Goal: Information Seeking & Learning: Understand process/instructions

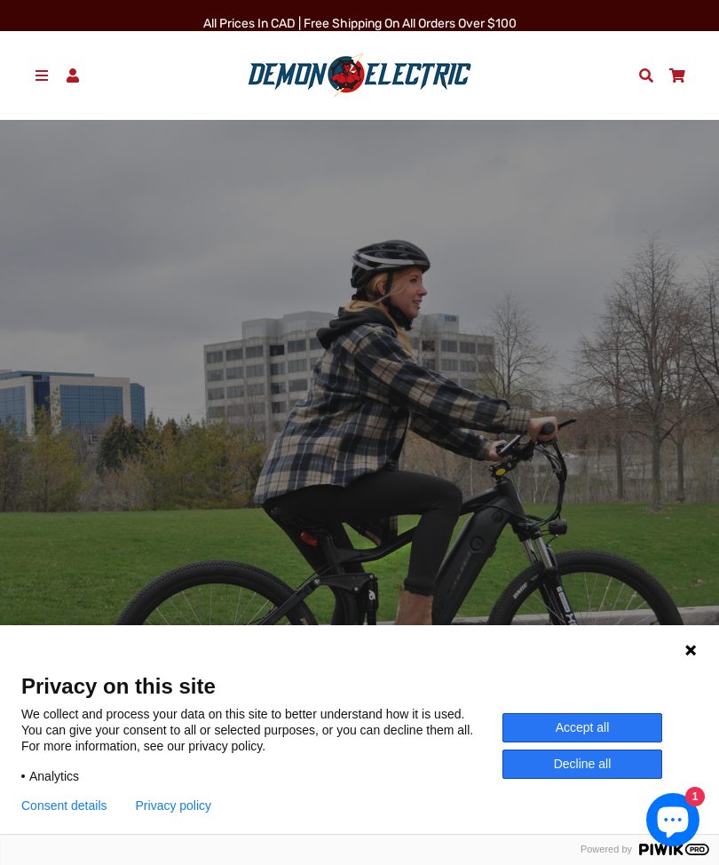
click at [38, 77] on span at bounding box center [42, 75] width 19 height 14
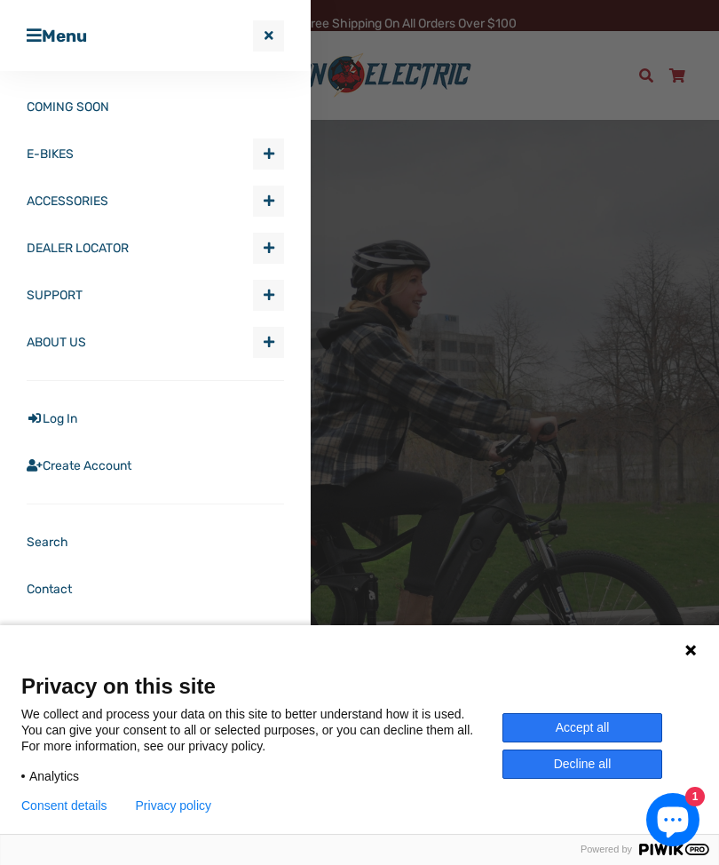
click at [267, 168] on span "Expand submenu E-BIKES" at bounding box center [268, 153] width 29 height 29
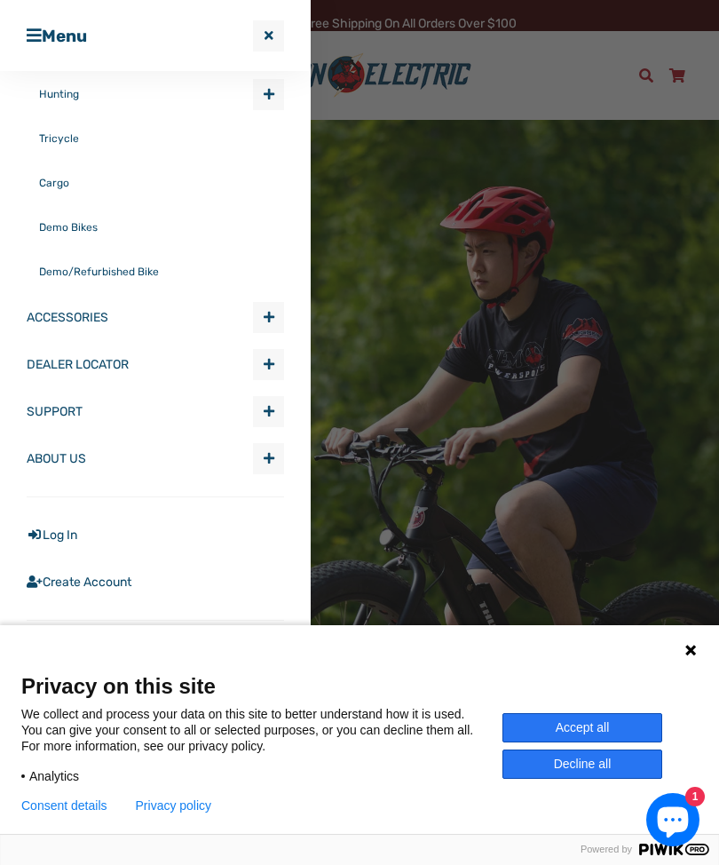
scroll to position [384, 0]
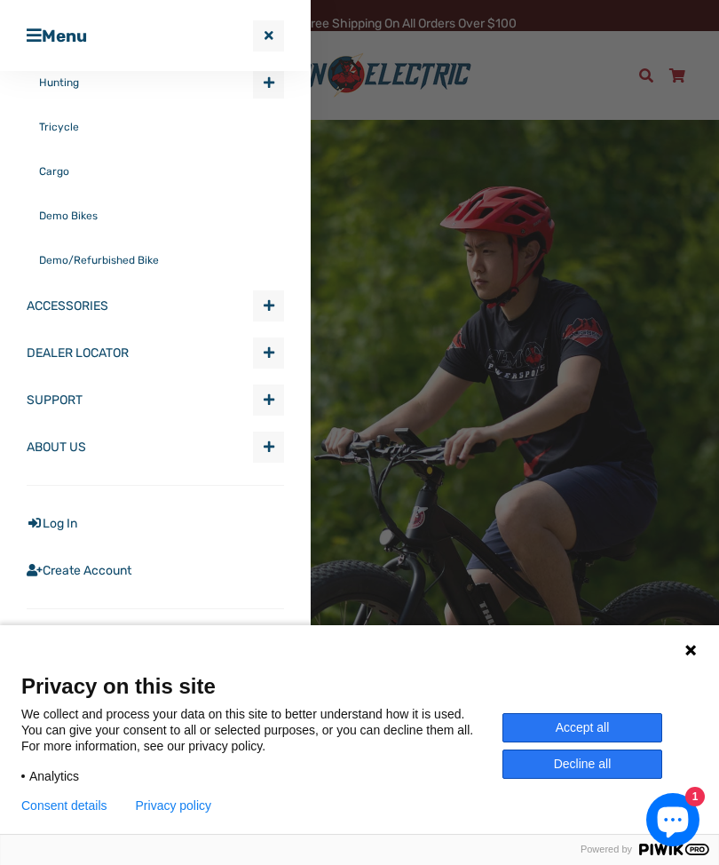
click at [266, 319] on span "Expand submenu ACCESSORIES" at bounding box center [268, 305] width 29 height 29
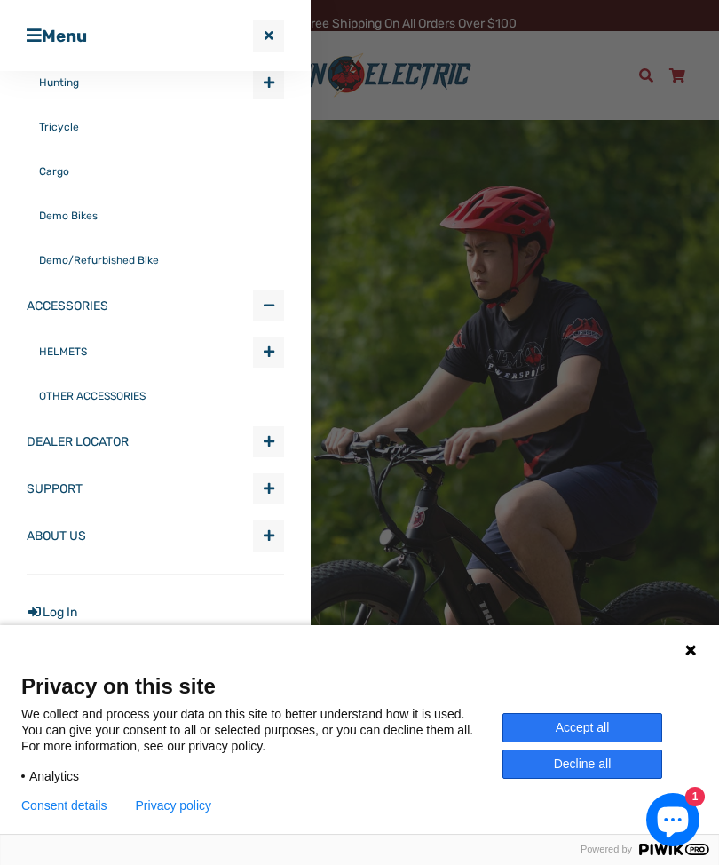
click at [146, 401] on link "OTHER ACCESSORIES" at bounding box center [161, 396] width 245 height 44
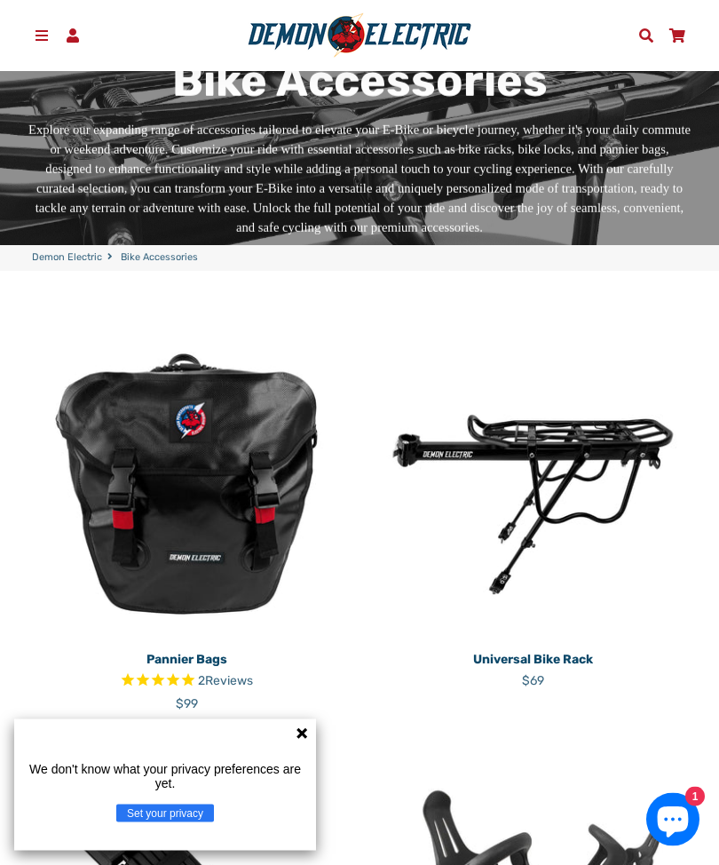
scroll to position [155, 0]
click at [573, 655] on p "Universal Bike Rack" at bounding box center [533, 659] width 320 height 19
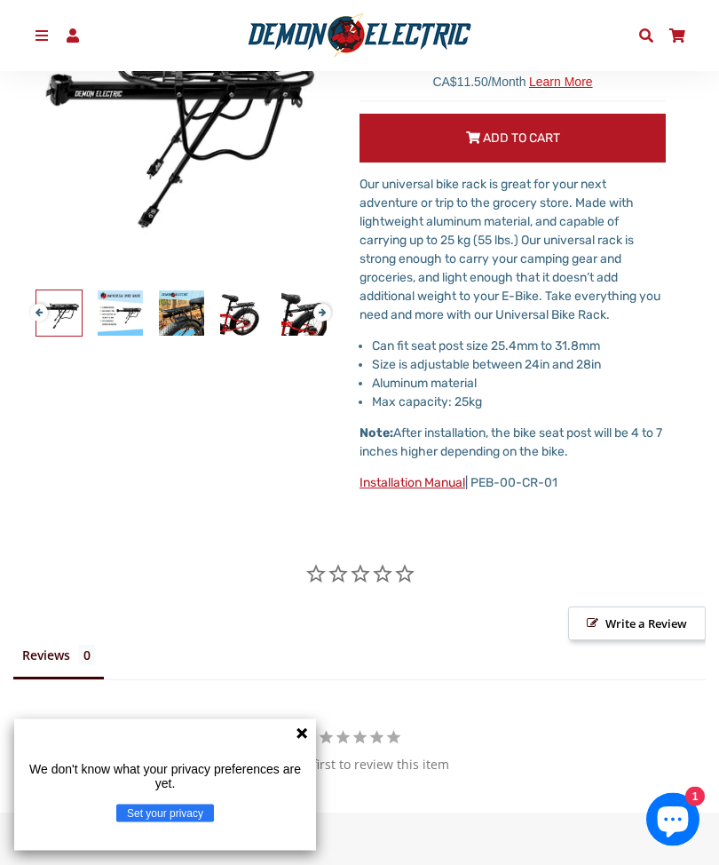
scroll to position [302, 0]
click at [68, 317] on img at bounding box center [58, 312] width 45 height 45
click at [129, 317] on img at bounding box center [120, 312] width 45 height 45
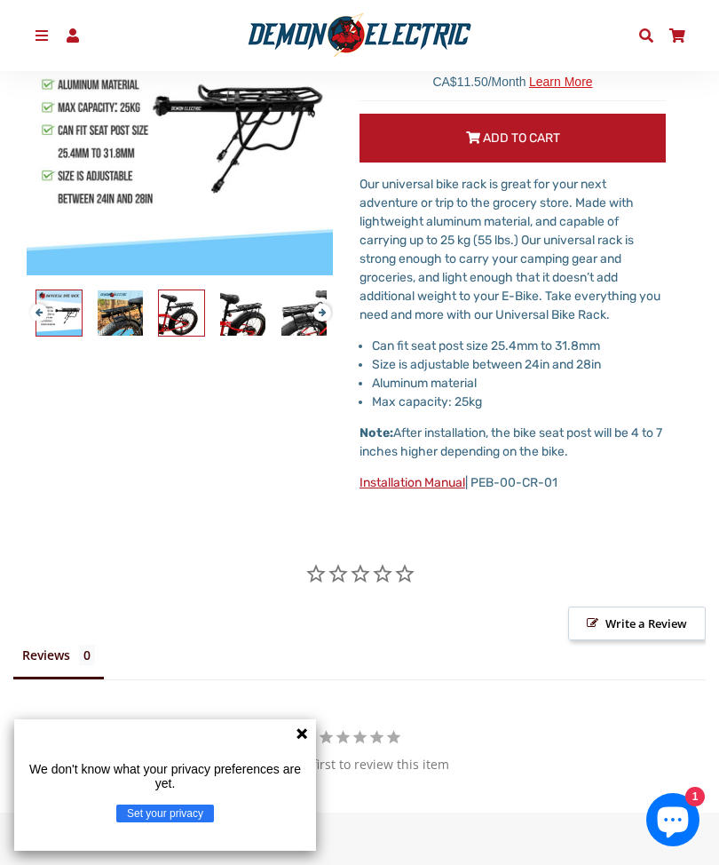
click at [187, 314] on img at bounding box center [181, 312] width 45 height 45
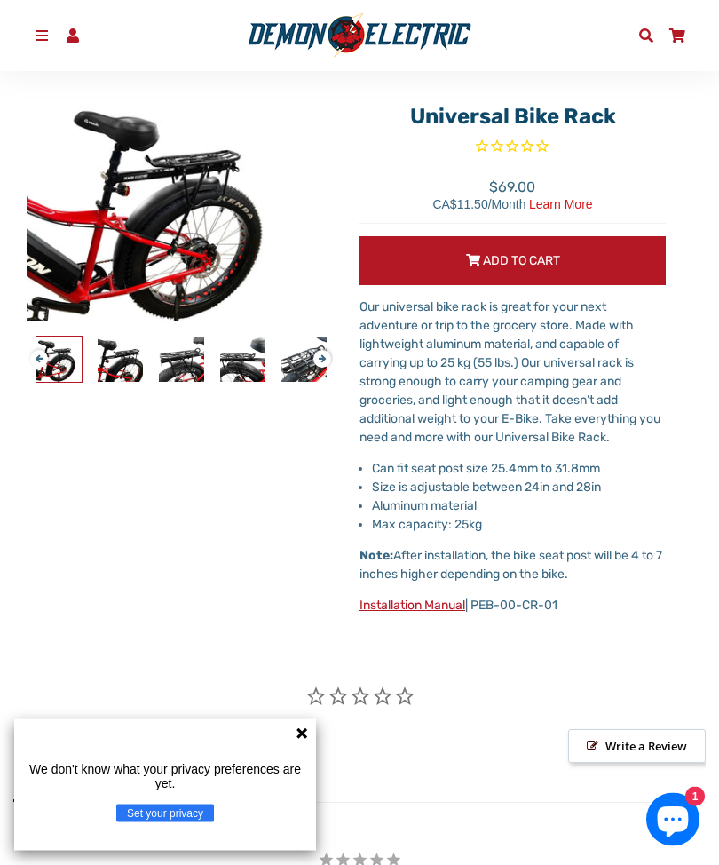
scroll to position [179, 0]
click at [236, 364] on img at bounding box center [242, 359] width 45 height 45
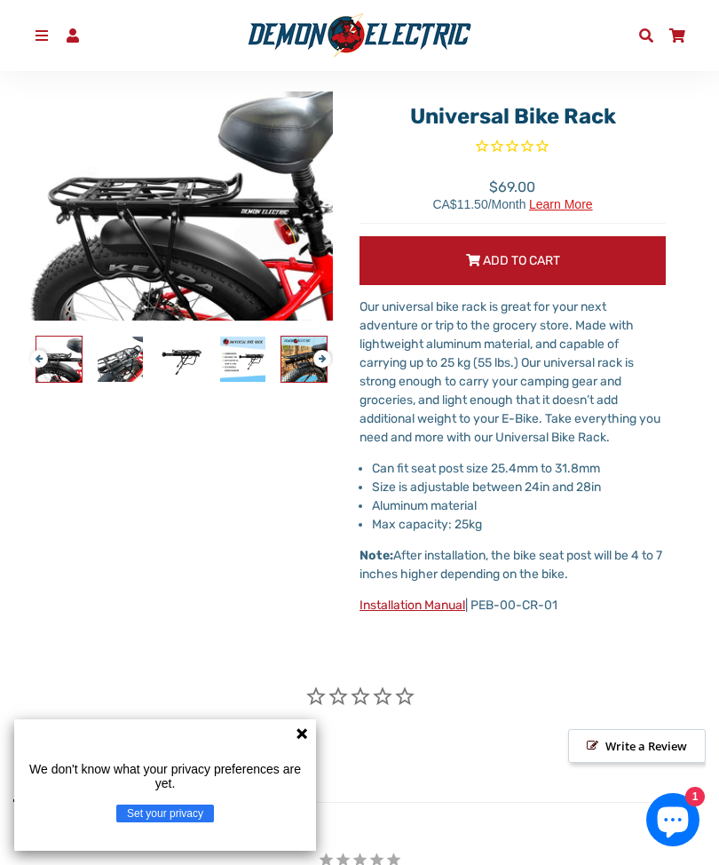
click at [282, 361] on img at bounding box center [304, 359] width 45 height 45
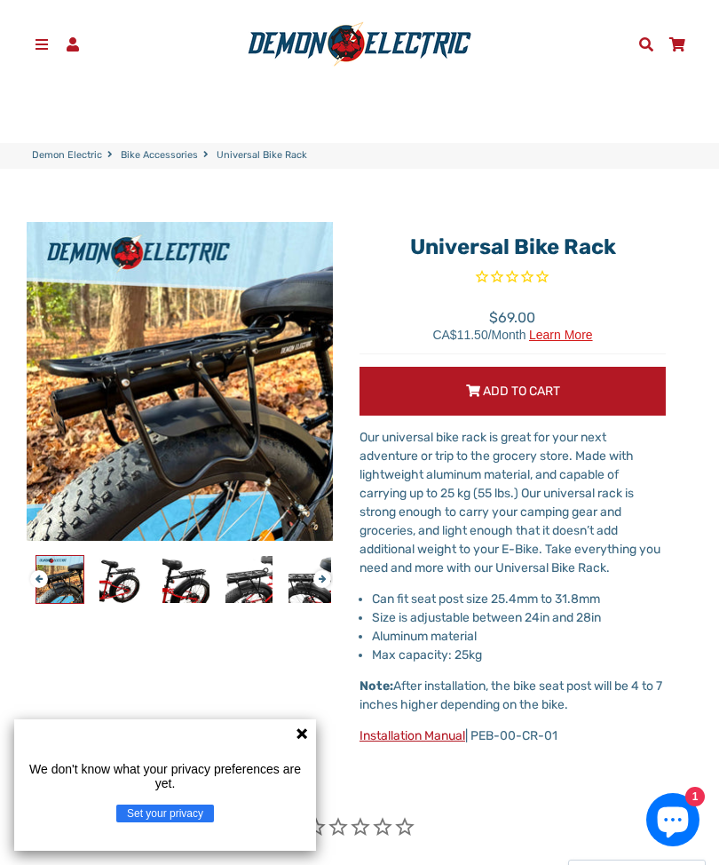
scroll to position [50, 0]
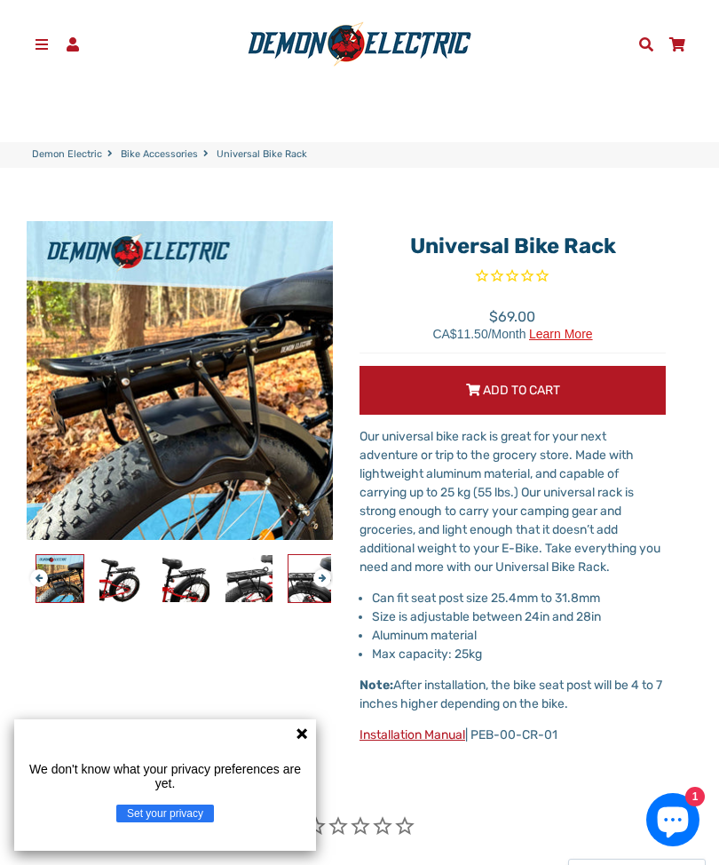
click at [314, 584] on img at bounding box center [312, 578] width 47 height 47
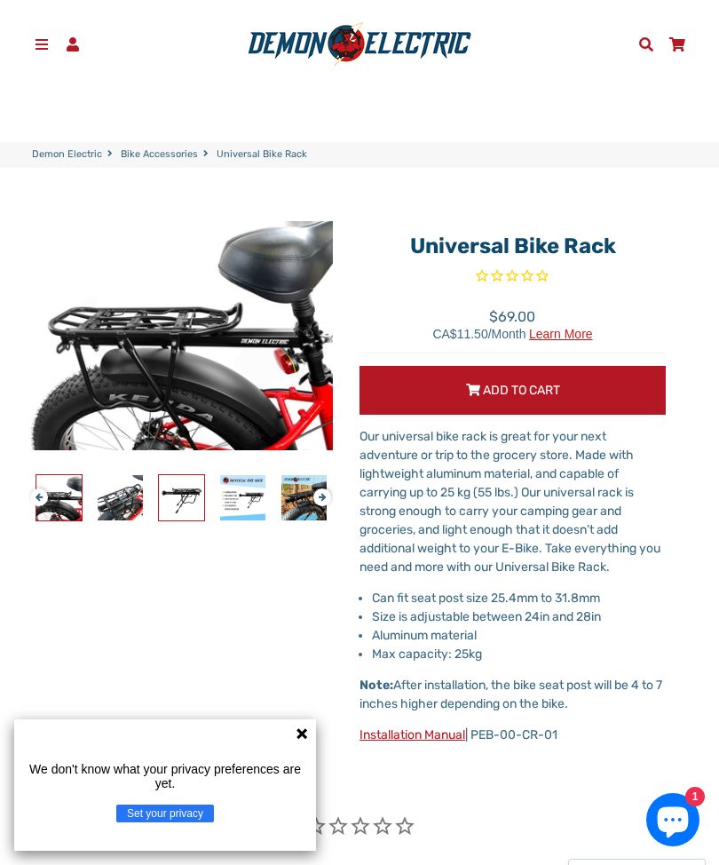
click at [185, 501] on img at bounding box center [181, 497] width 45 height 45
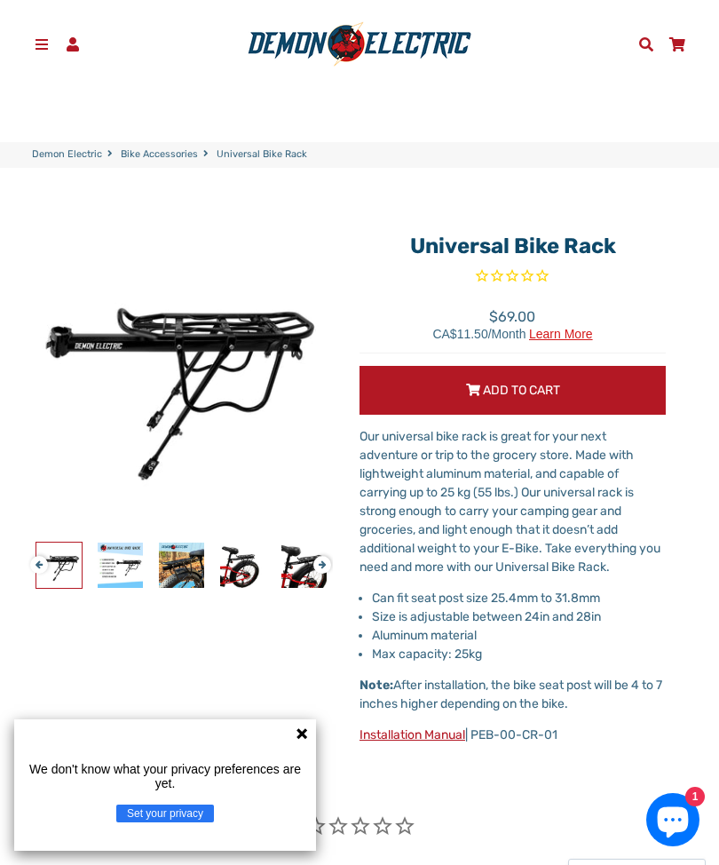
click at [321, 562] on button "Next" at bounding box center [319, 557] width 11 height 20
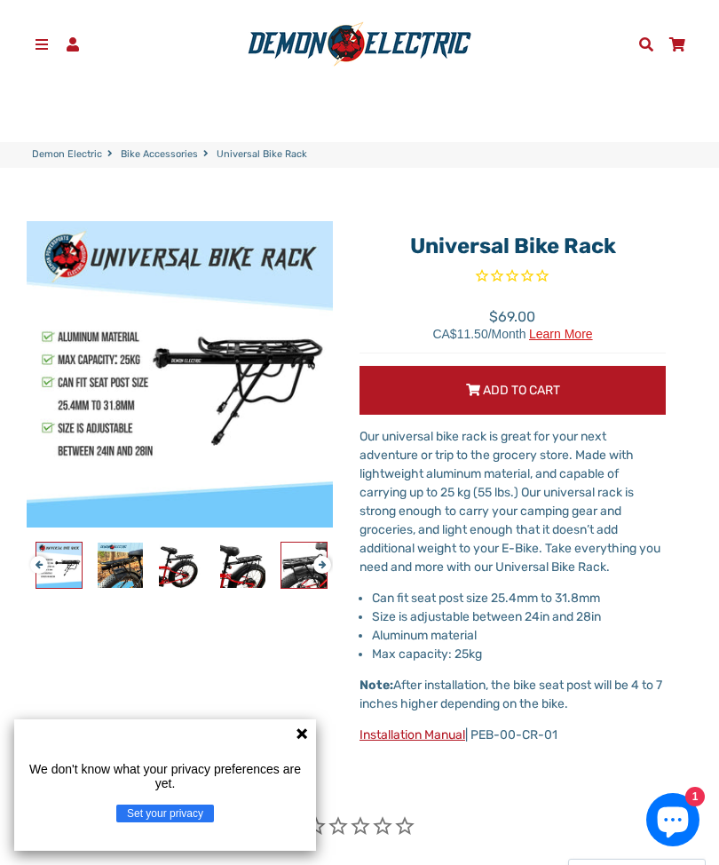
click at [300, 575] on img at bounding box center [304, 565] width 45 height 45
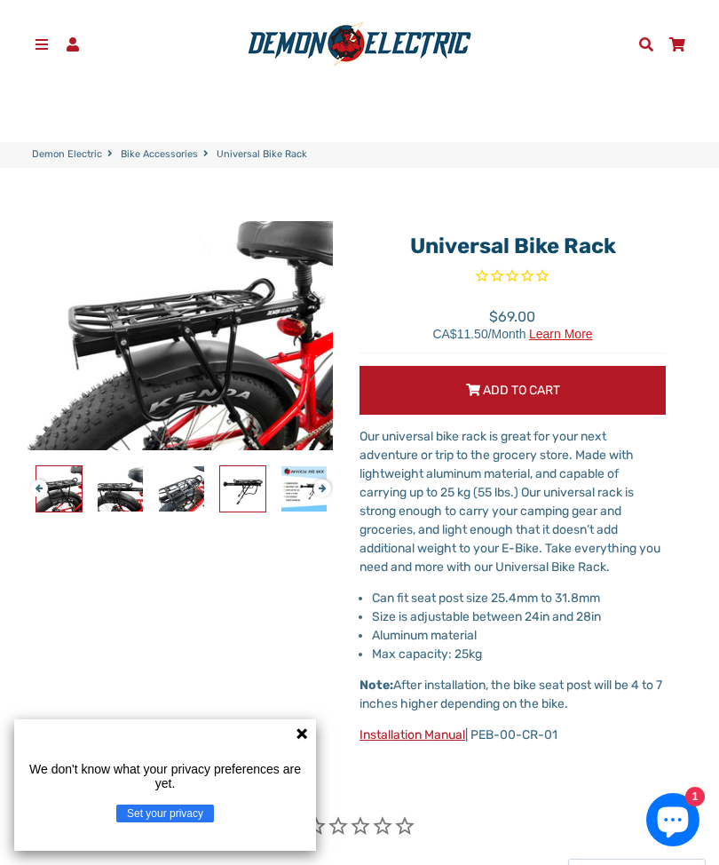
click at [238, 492] on img at bounding box center [242, 488] width 45 height 45
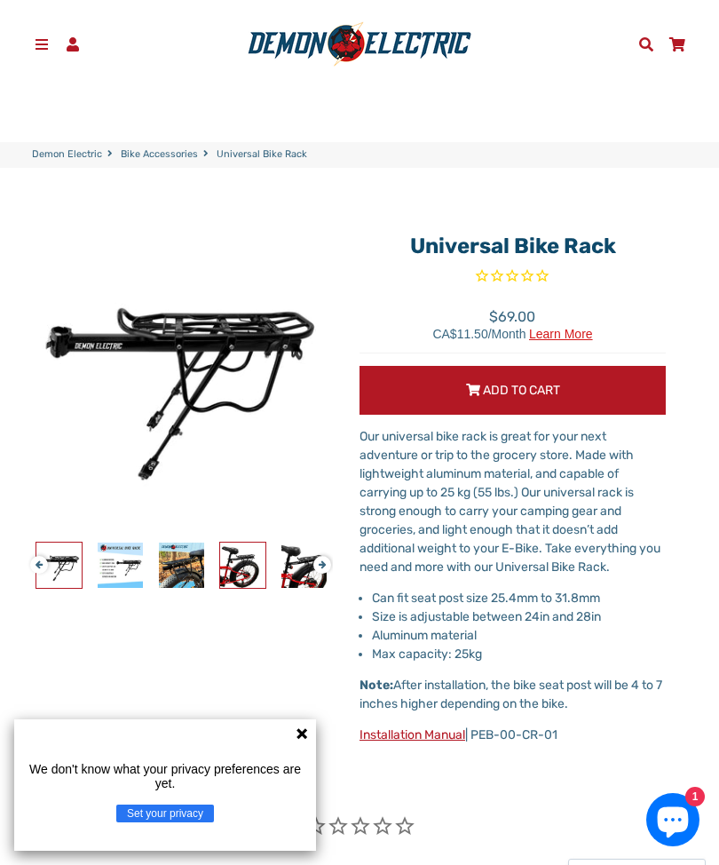
click at [249, 564] on img at bounding box center [242, 565] width 45 height 45
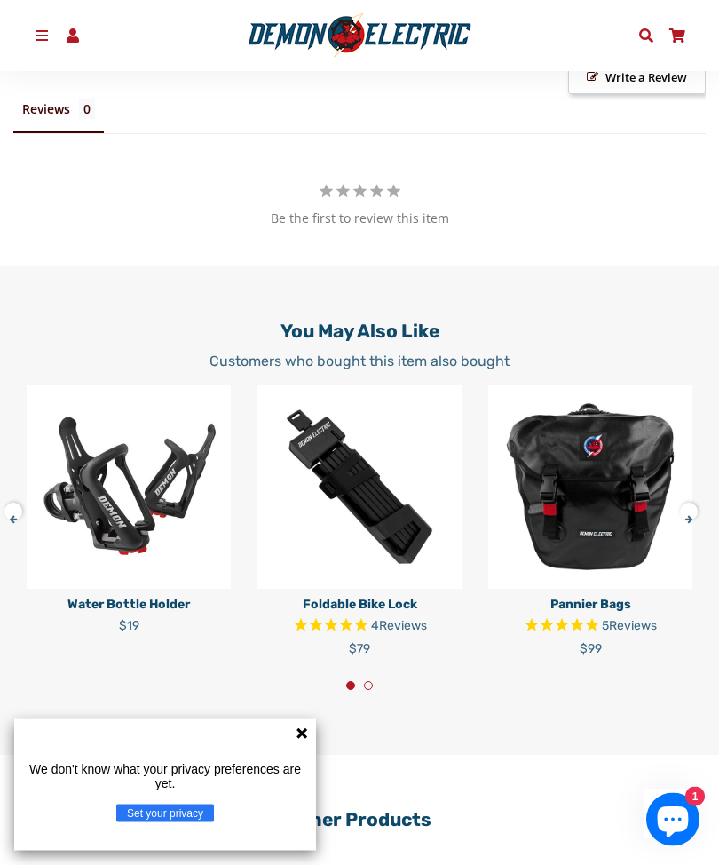
scroll to position [848, 0]
click at [607, 467] on img at bounding box center [590, 487] width 204 height 204
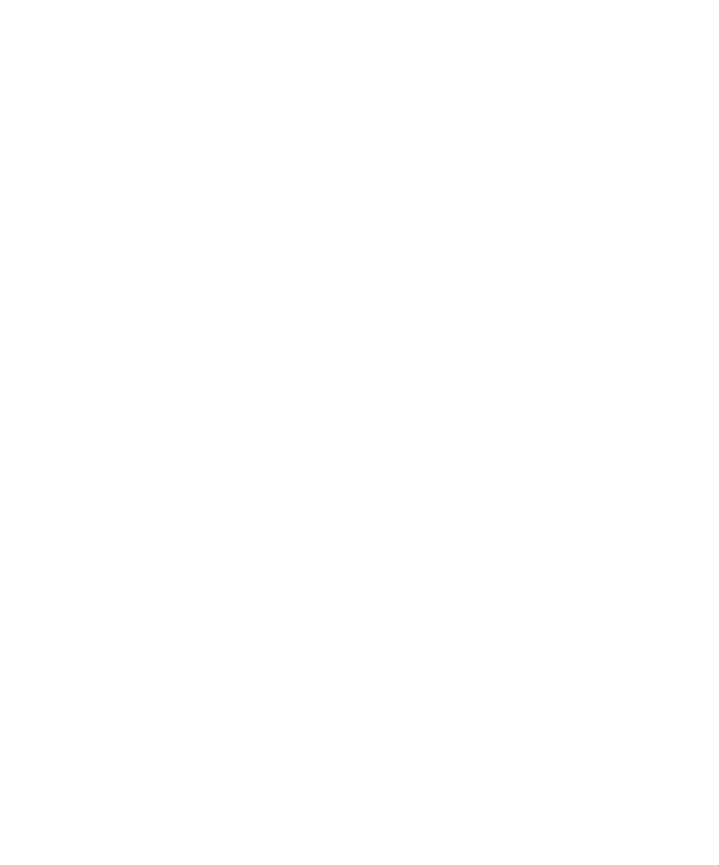
select select "******"
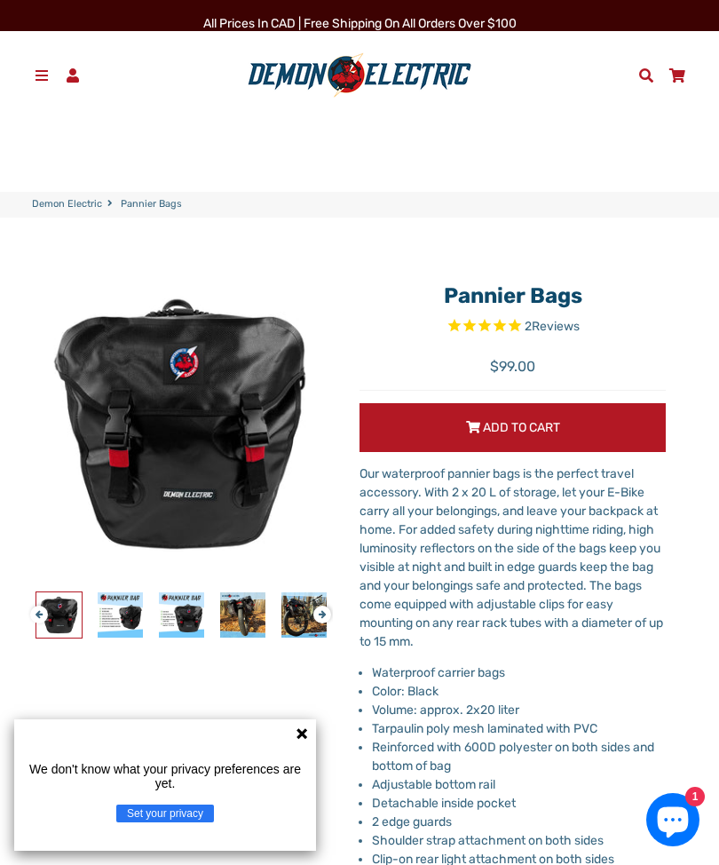
select select "******"
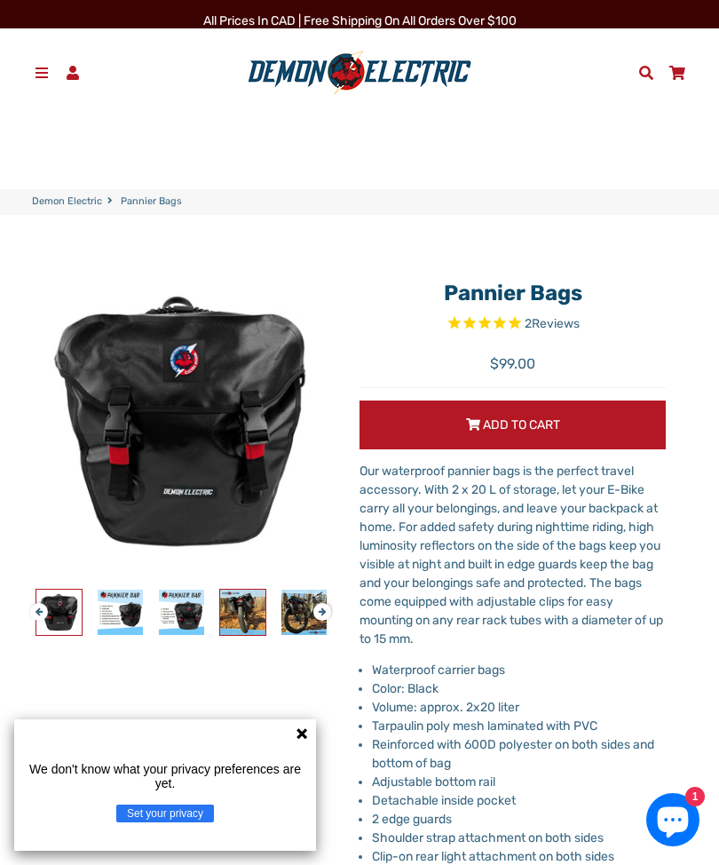
click at [236, 615] on img at bounding box center [242, 612] width 45 height 45
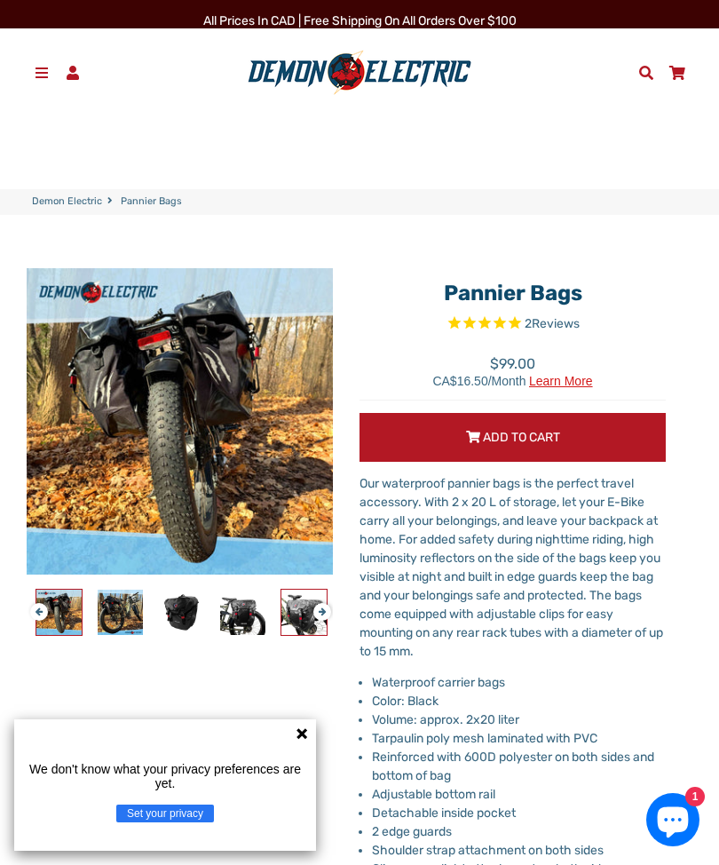
click at [303, 614] on img at bounding box center [304, 612] width 45 height 45
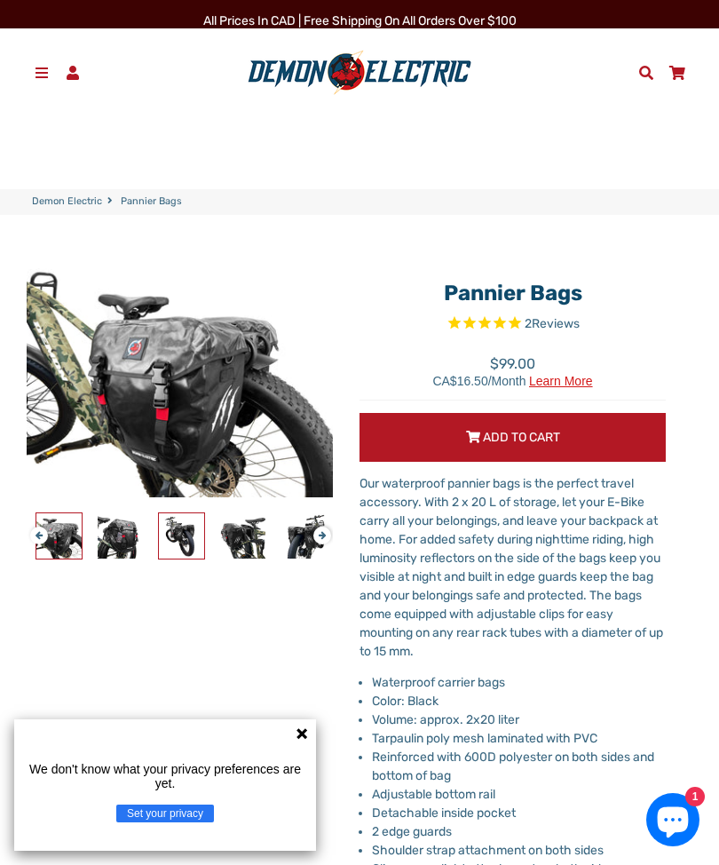
click at [187, 546] on img at bounding box center [181, 535] width 45 height 45
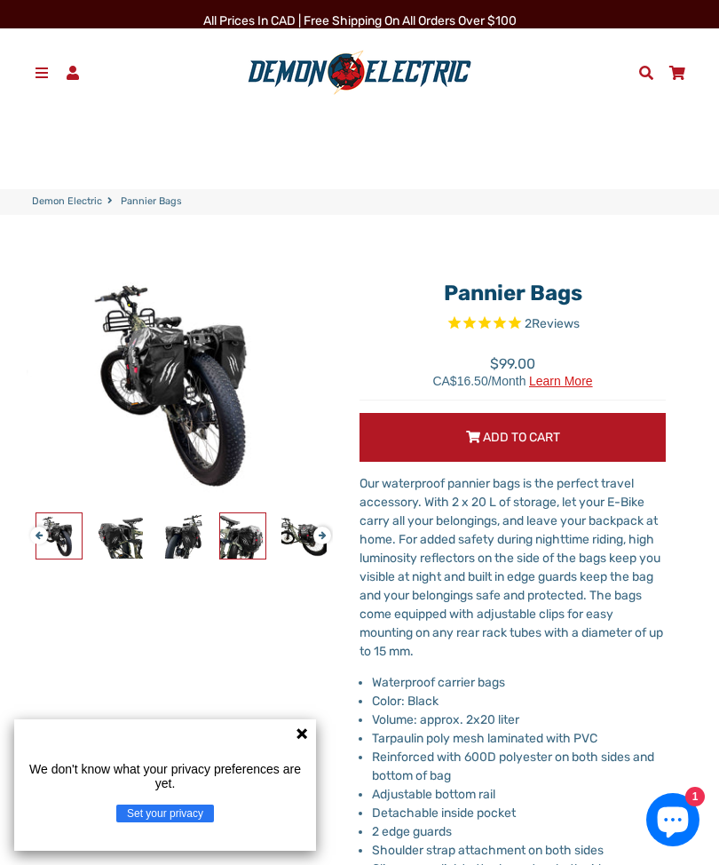
click at [232, 537] on img at bounding box center [242, 535] width 45 height 45
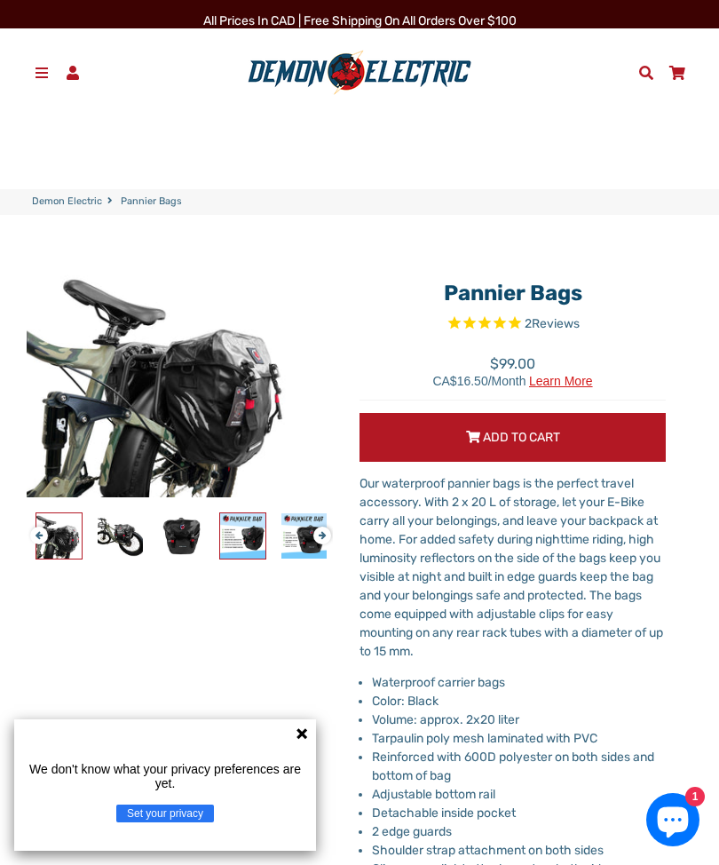
click at [253, 537] on img at bounding box center [242, 535] width 45 height 45
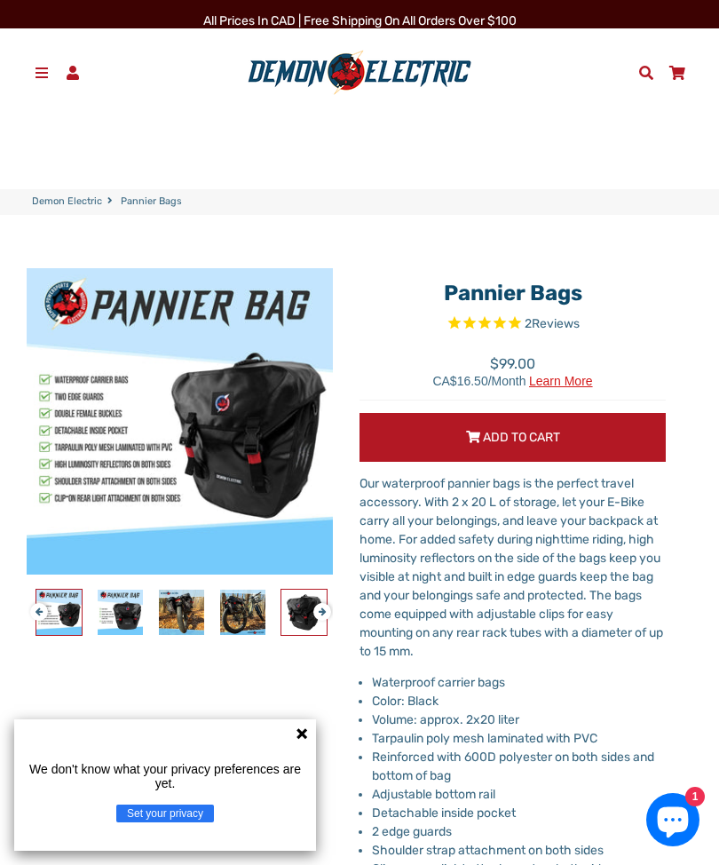
click at [304, 615] on img at bounding box center [304, 612] width 45 height 45
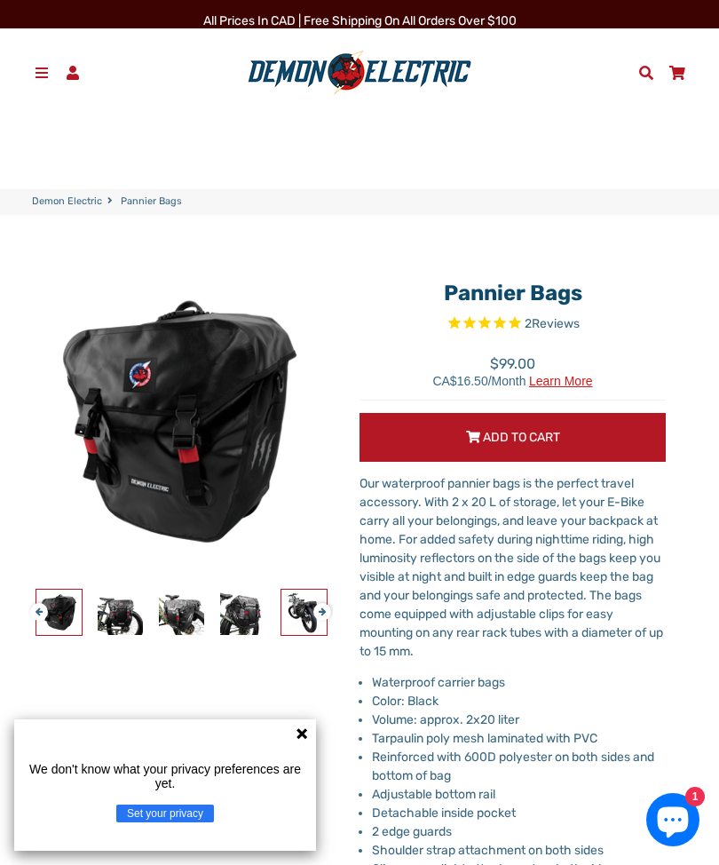
click at [307, 613] on img at bounding box center [304, 612] width 45 height 45
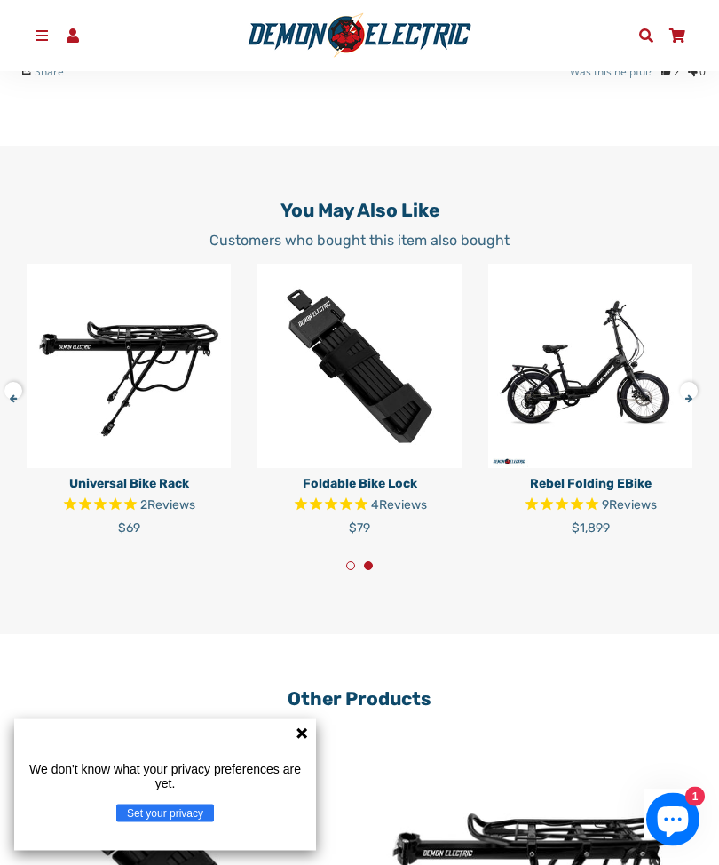
scroll to position [1530, 0]
click at [155, 488] on p "Universal Bike Rack" at bounding box center [129, 483] width 204 height 19
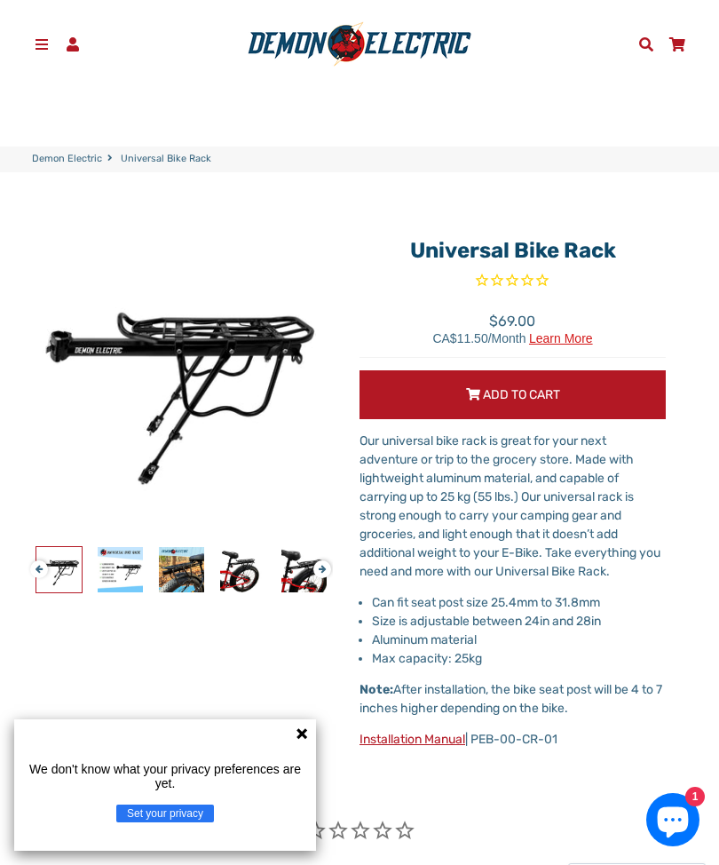
scroll to position [44, 0]
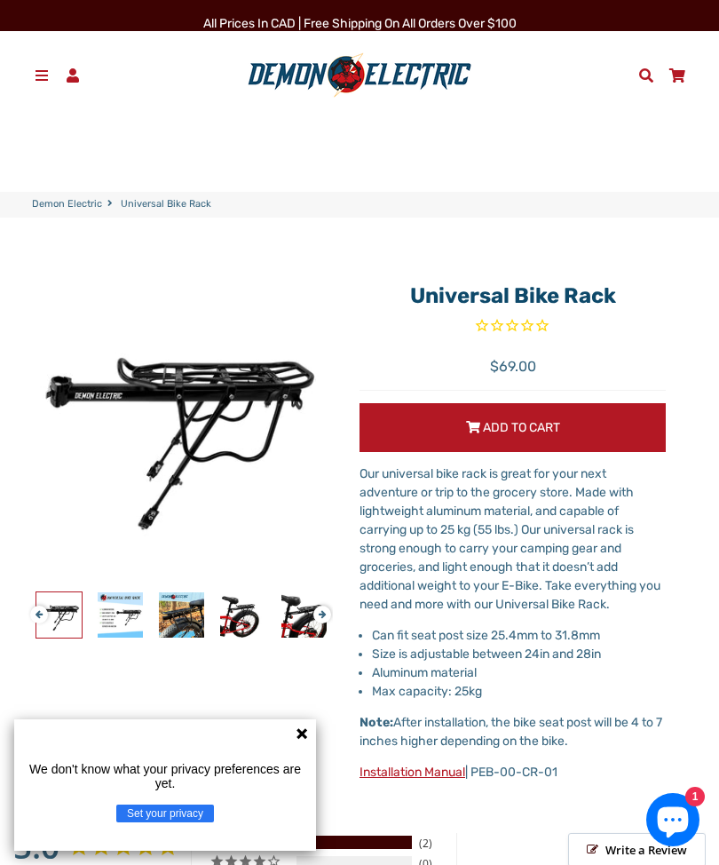
select select "******"
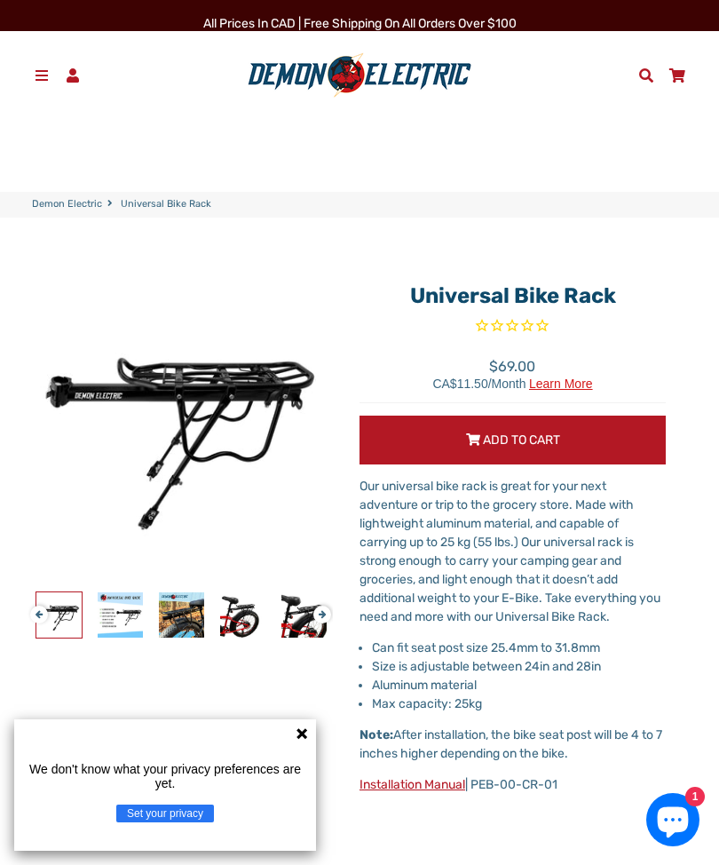
click at [48, 69] on span at bounding box center [42, 75] width 19 height 14
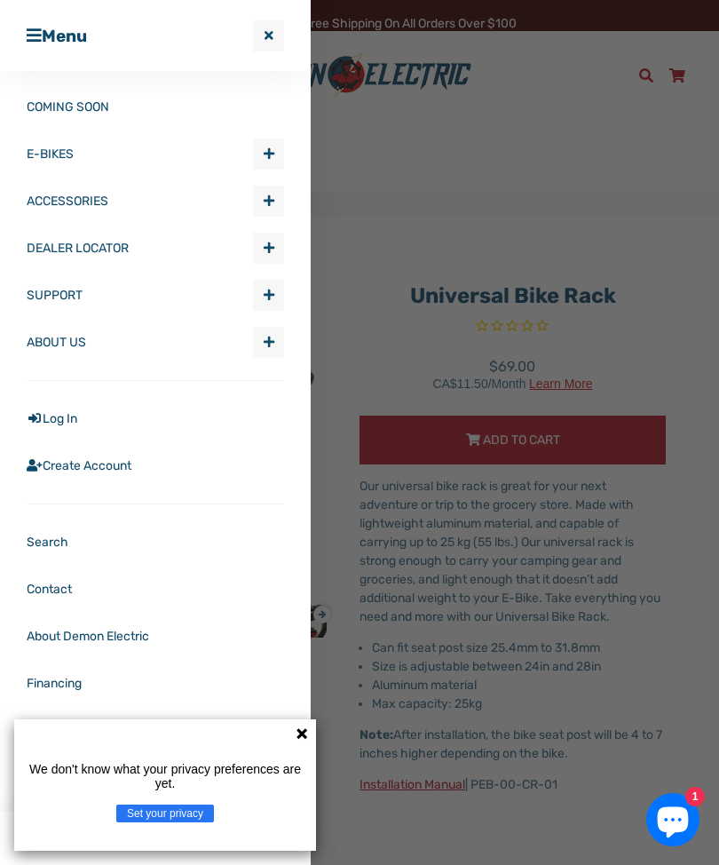
click at [269, 157] on span "button" at bounding box center [269, 153] width 11 height 12
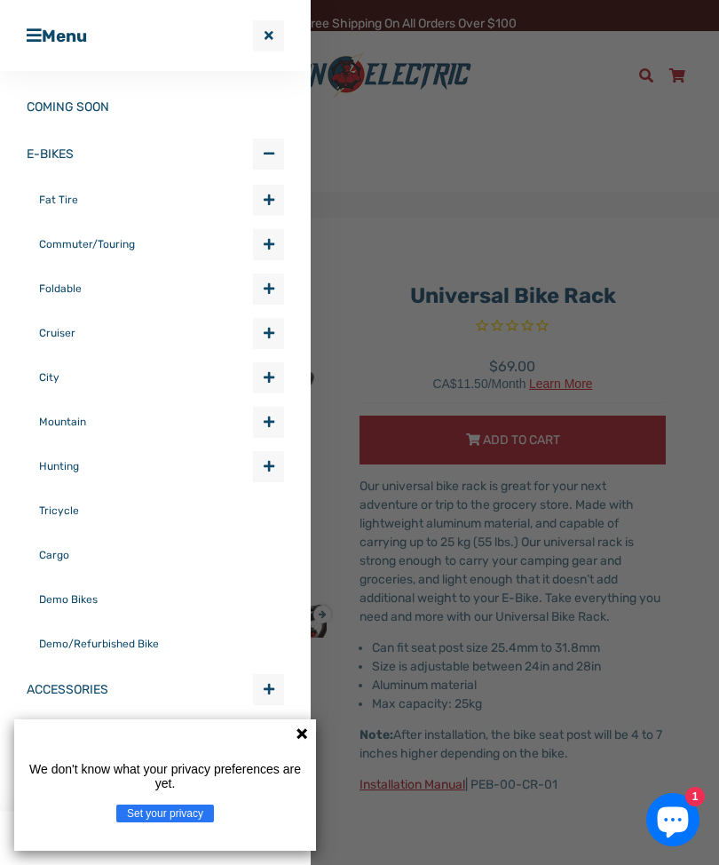
click at [275, 289] on span "Expand submenu E-BIKES" at bounding box center [268, 288] width 29 height 29
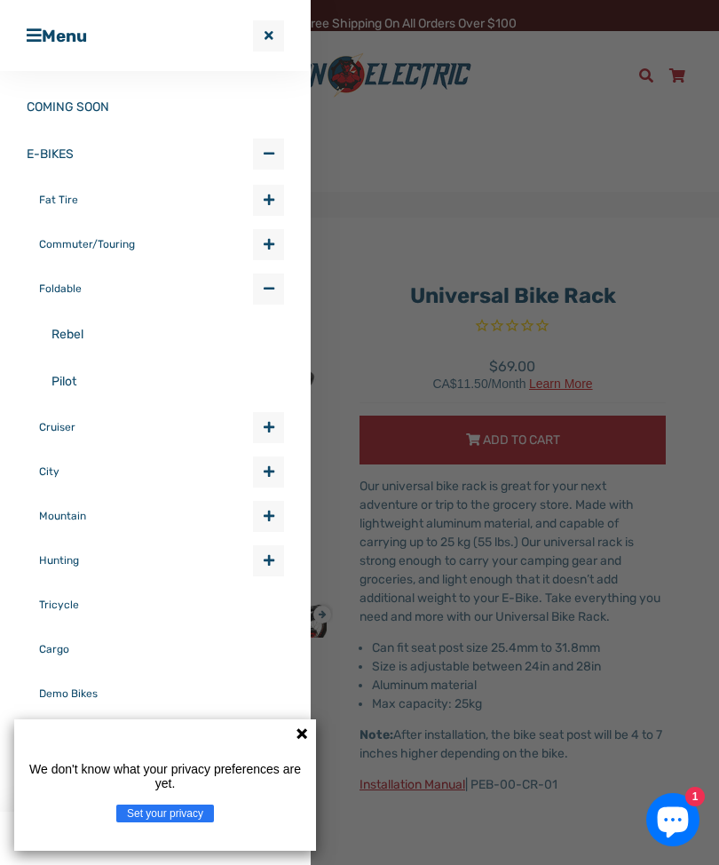
click at [85, 385] on link "Pilot" at bounding box center [168, 381] width 233 height 47
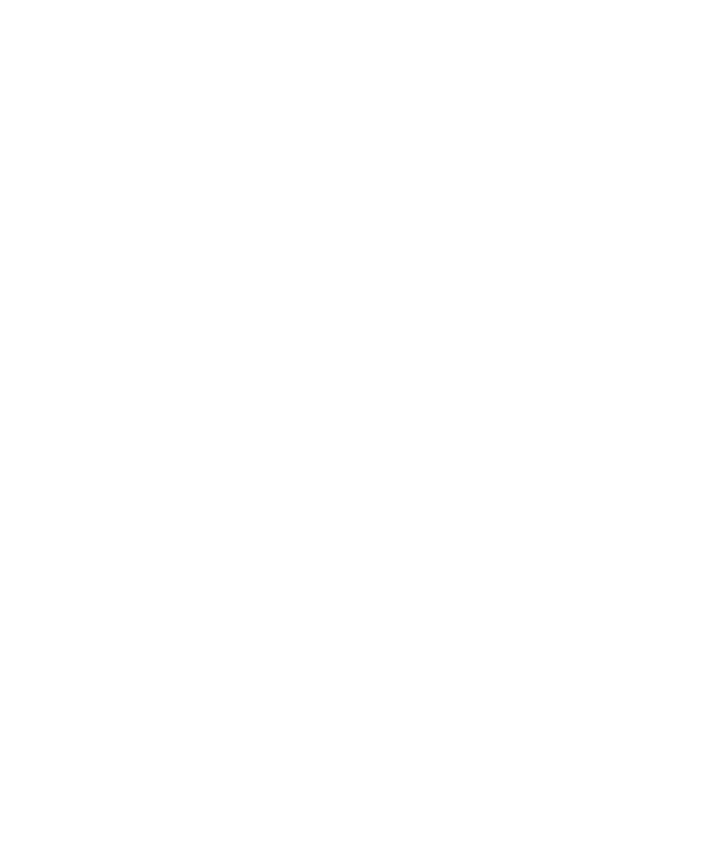
select select "******"
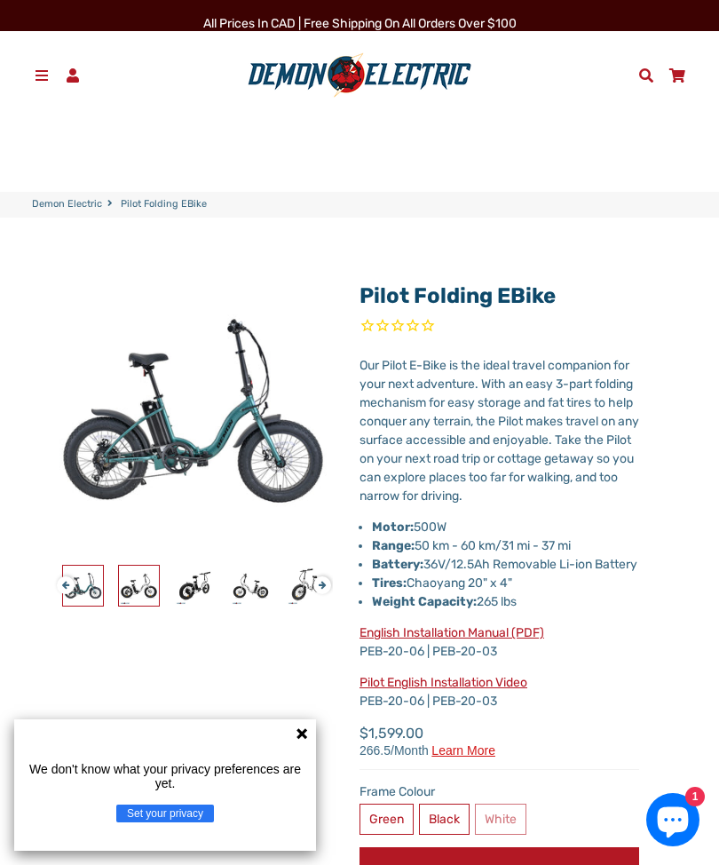
click at [146, 581] on img at bounding box center [139, 586] width 40 height 40
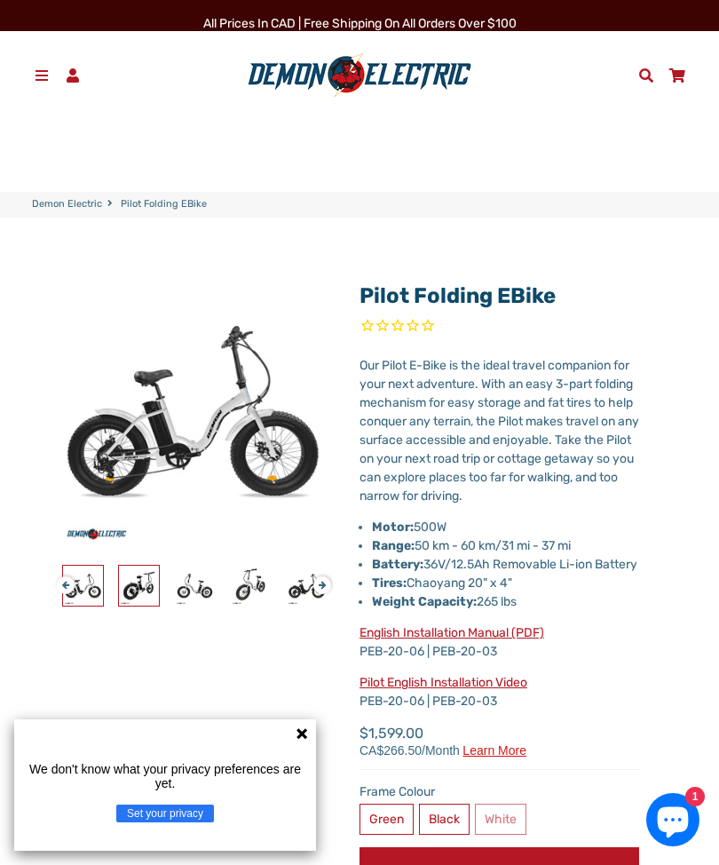
click at [153, 581] on img at bounding box center [139, 586] width 40 height 40
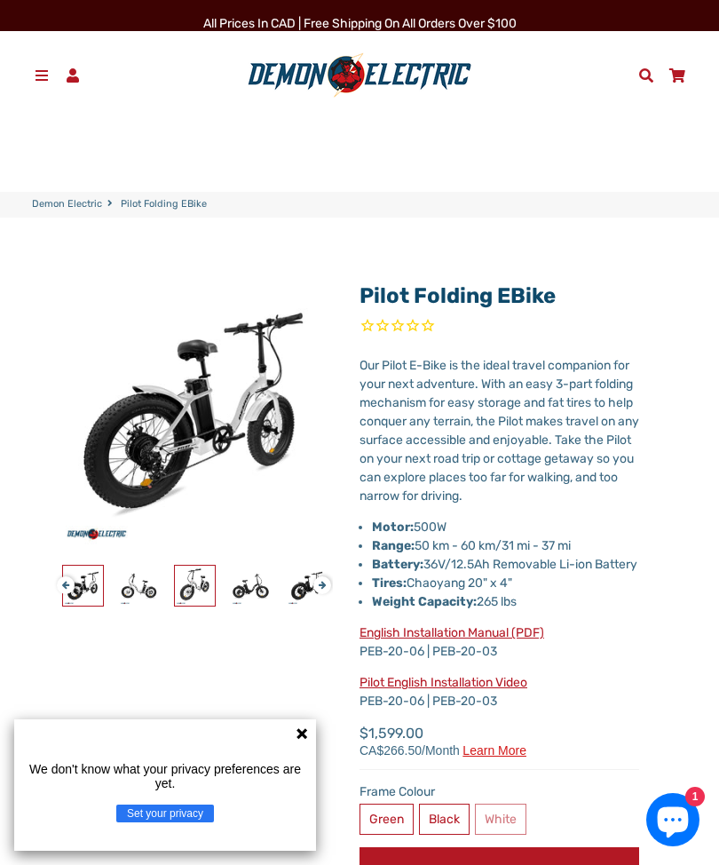
click at [206, 594] on img at bounding box center [195, 586] width 40 height 40
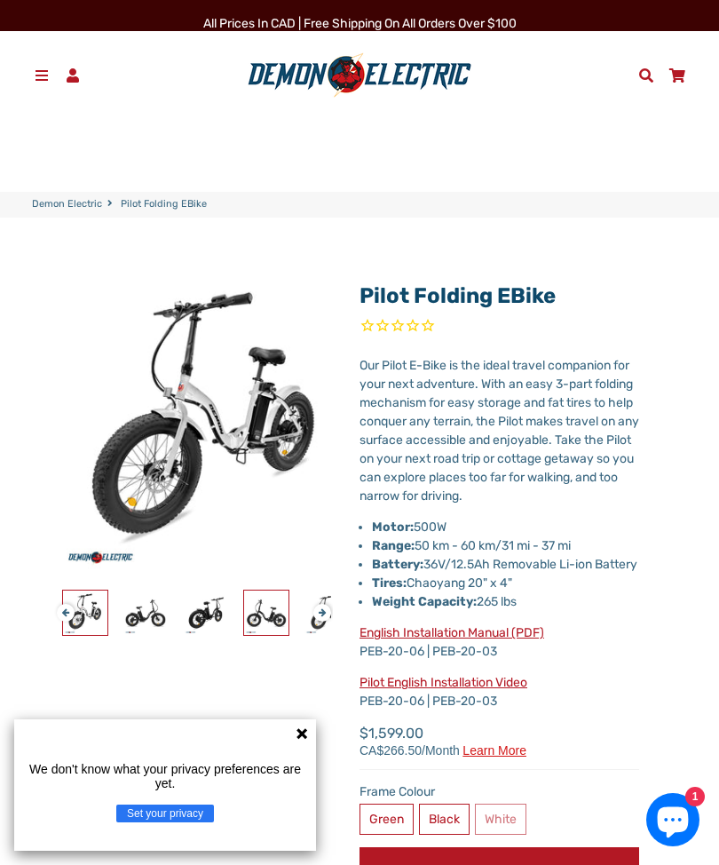
click at [263, 619] on img at bounding box center [266, 613] width 44 height 44
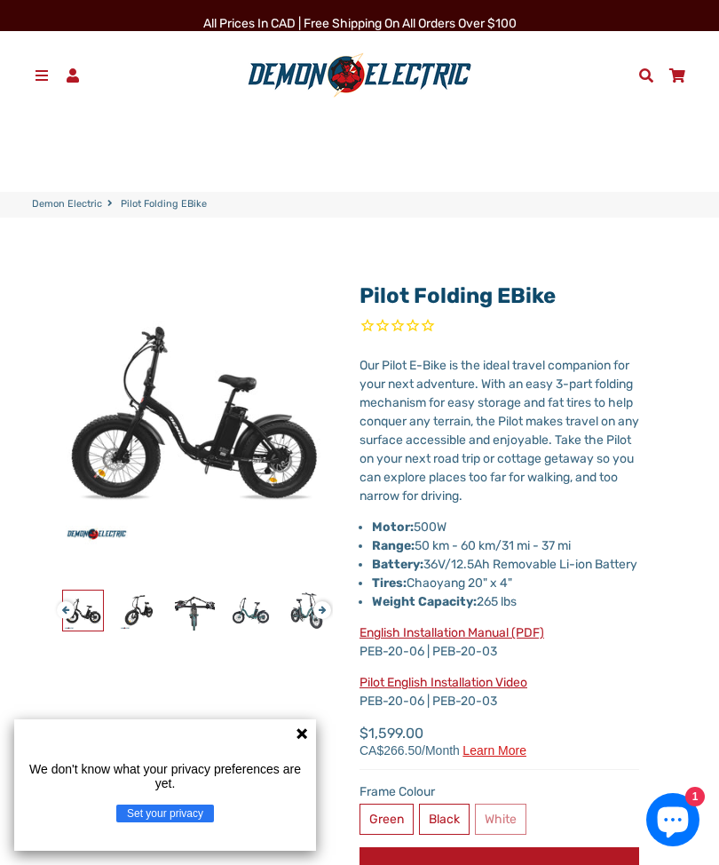
click at [44, 77] on span at bounding box center [42, 75] width 19 height 14
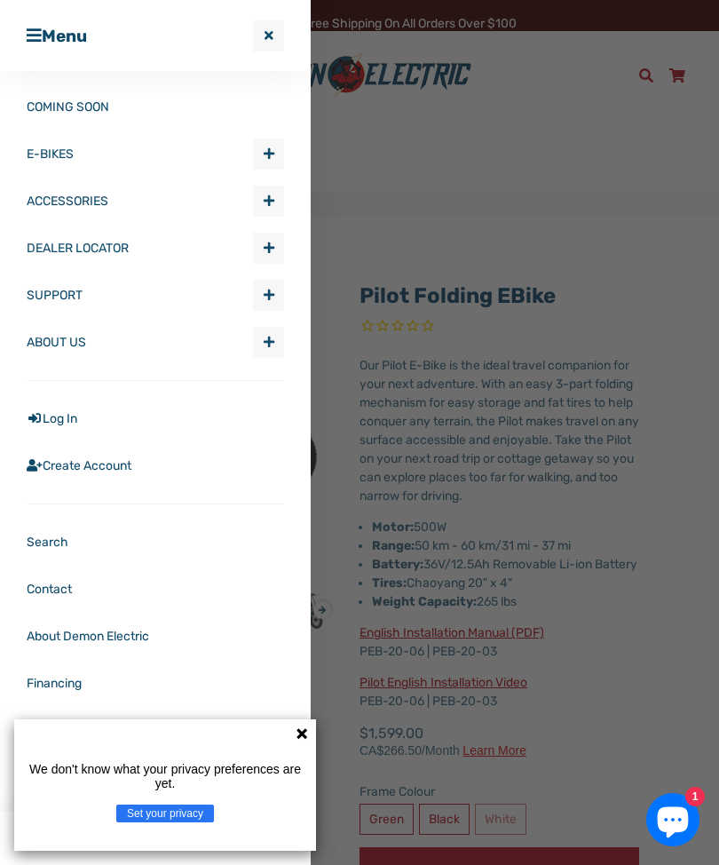
click at [268, 205] on span "button" at bounding box center [269, 200] width 11 height 12
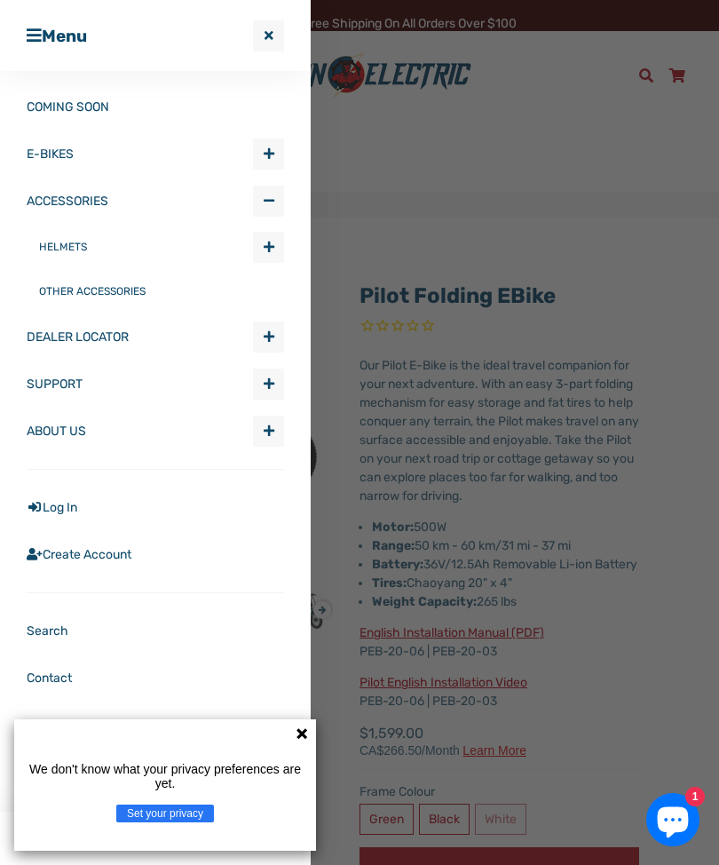
click at [135, 288] on link "OTHER ACCESSORIES" at bounding box center [161, 291] width 245 height 44
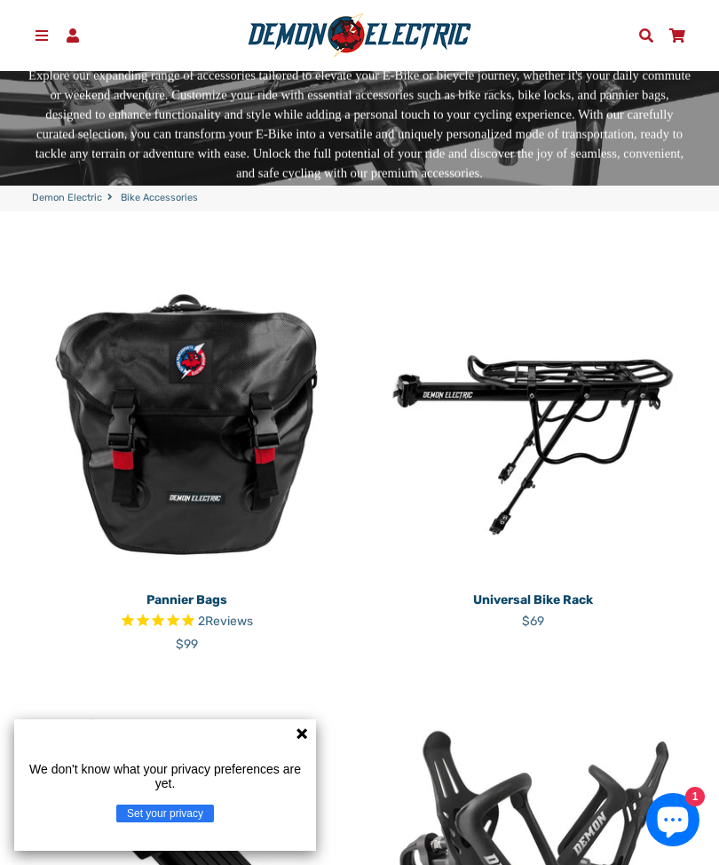
scroll to position [226, 0]
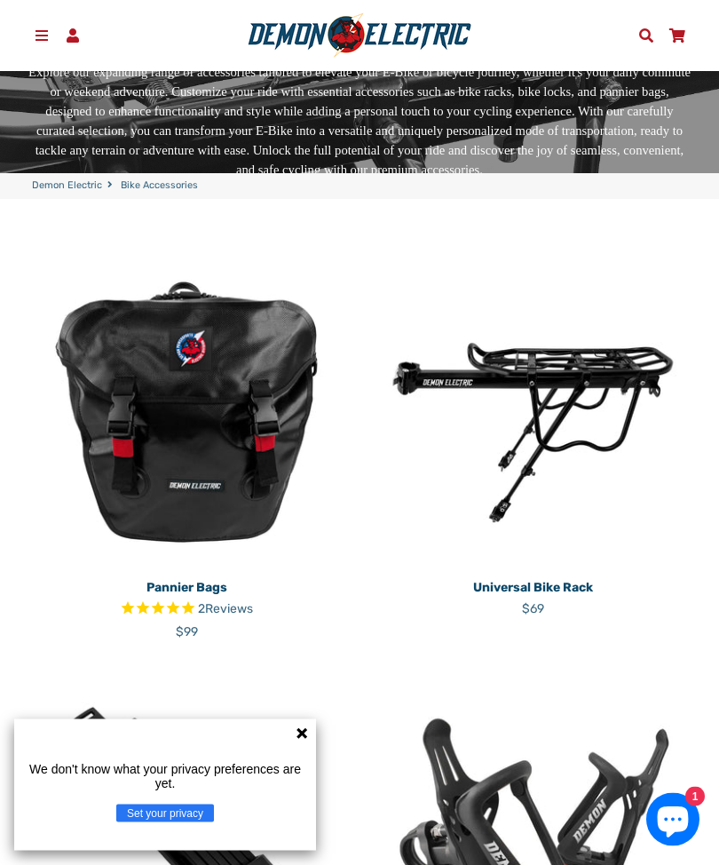
click at [611, 366] on img at bounding box center [533, 413] width 320 height 320
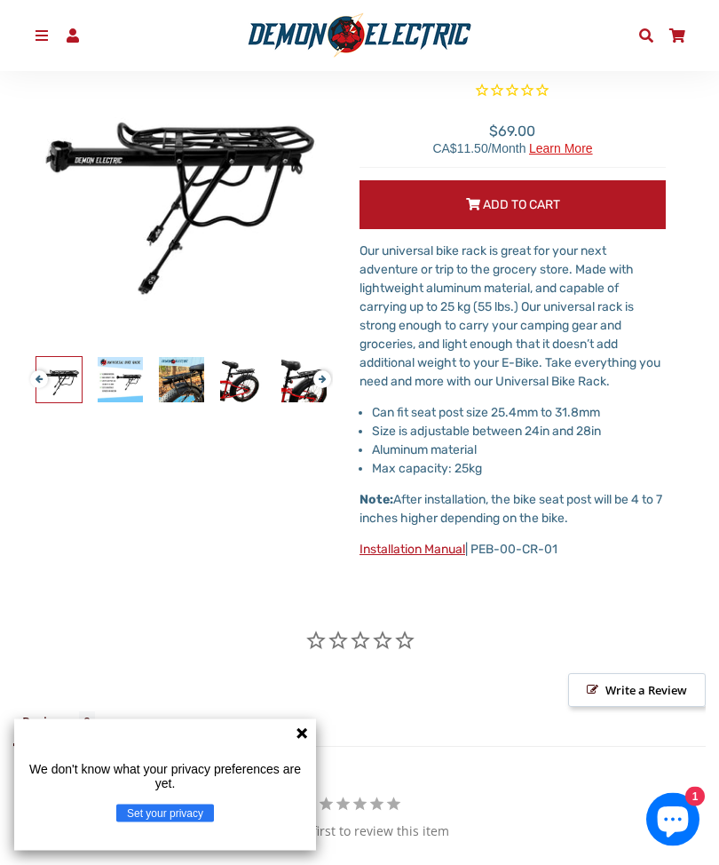
scroll to position [249, 0]
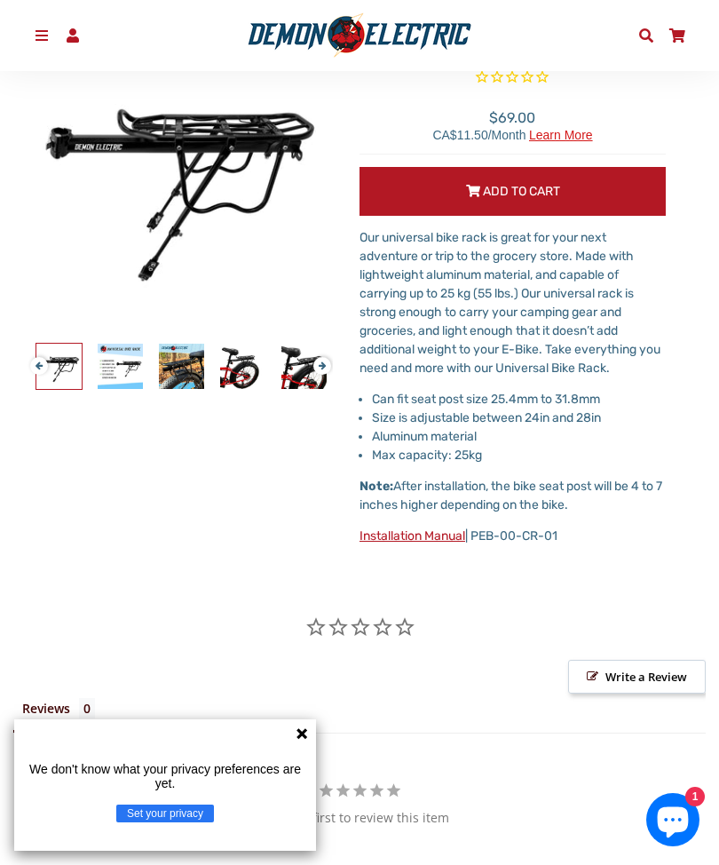
click at [419, 539] on link "Installation Manual" at bounding box center [413, 535] width 106 height 15
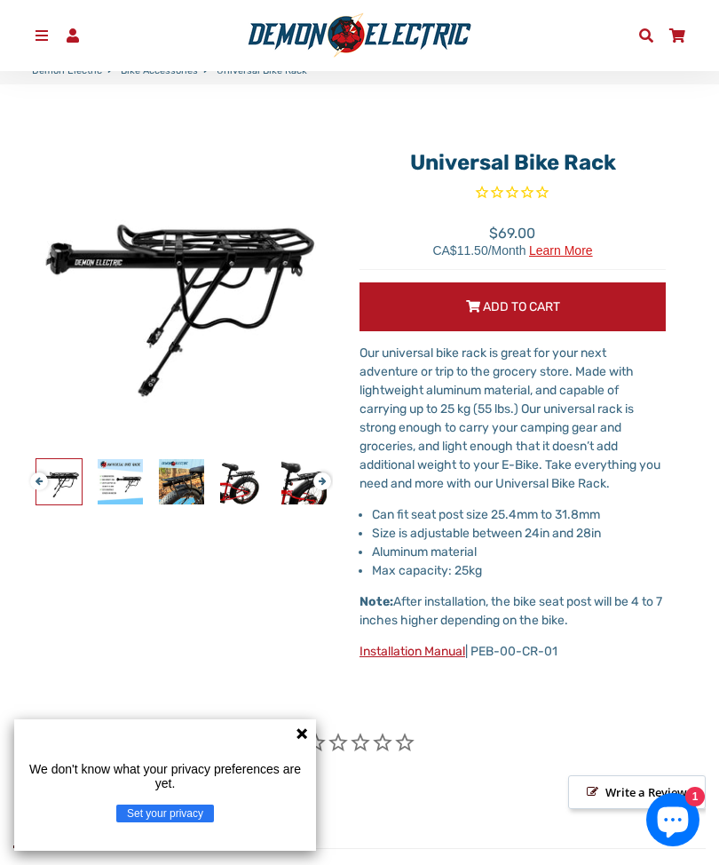
scroll to position [0, 0]
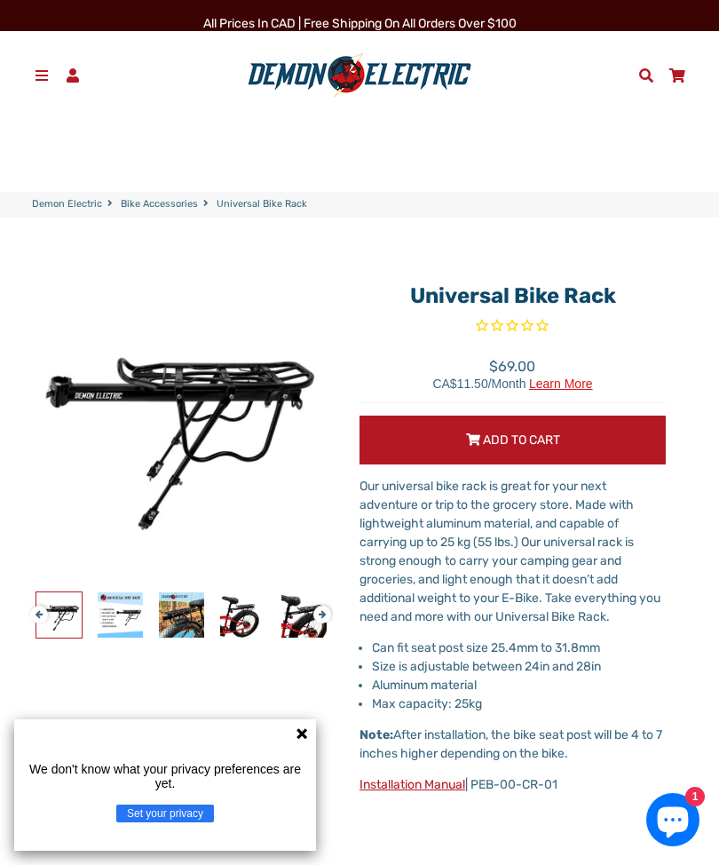
click at [306, 727] on icon at bounding box center [302, 733] width 14 height 14
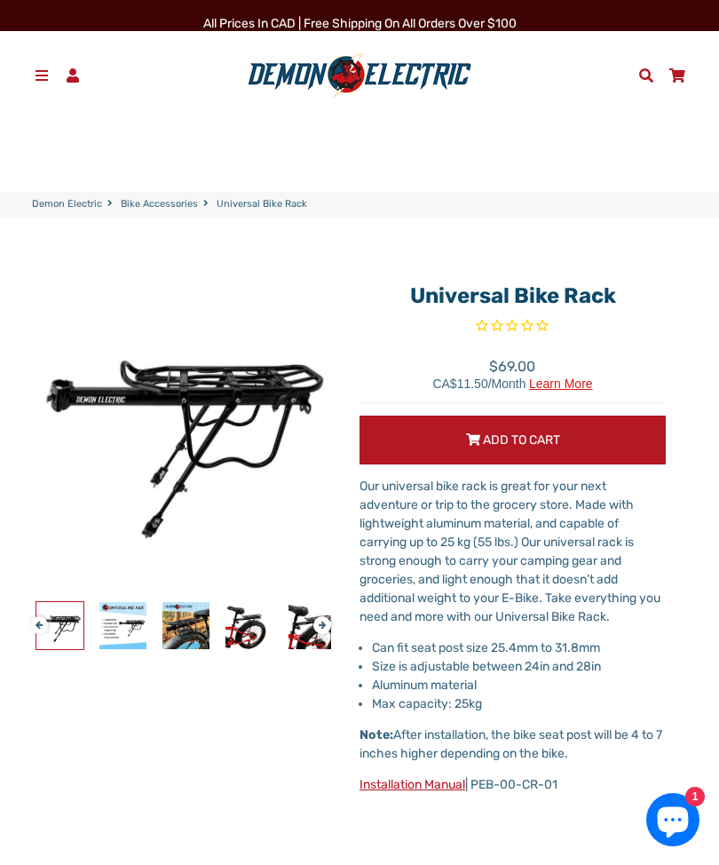
click at [43, 74] on span at bounding box center [42, 75] width 19 height 14
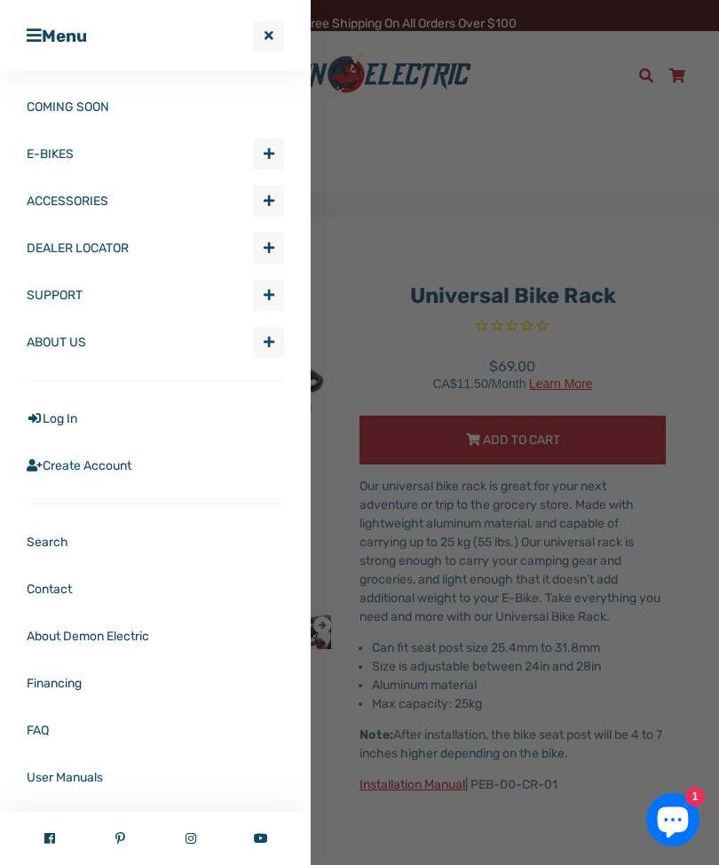
click at [90, 107] on link "COMING SOON" at bounding box center [156, 106] width 258 height 47
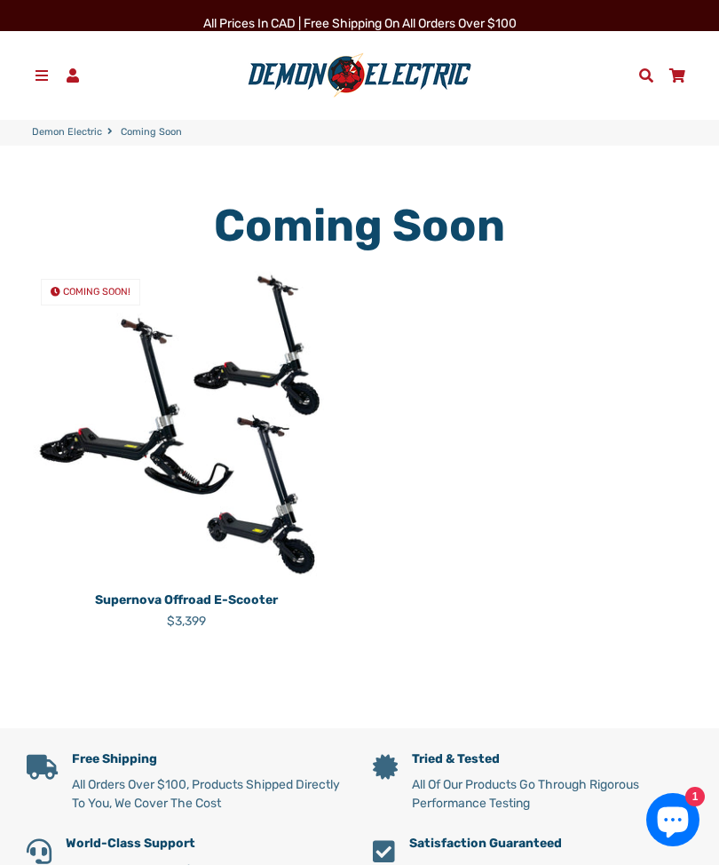
click at [38, 76] on span at bounding box center [42, 75] width 19 height 14
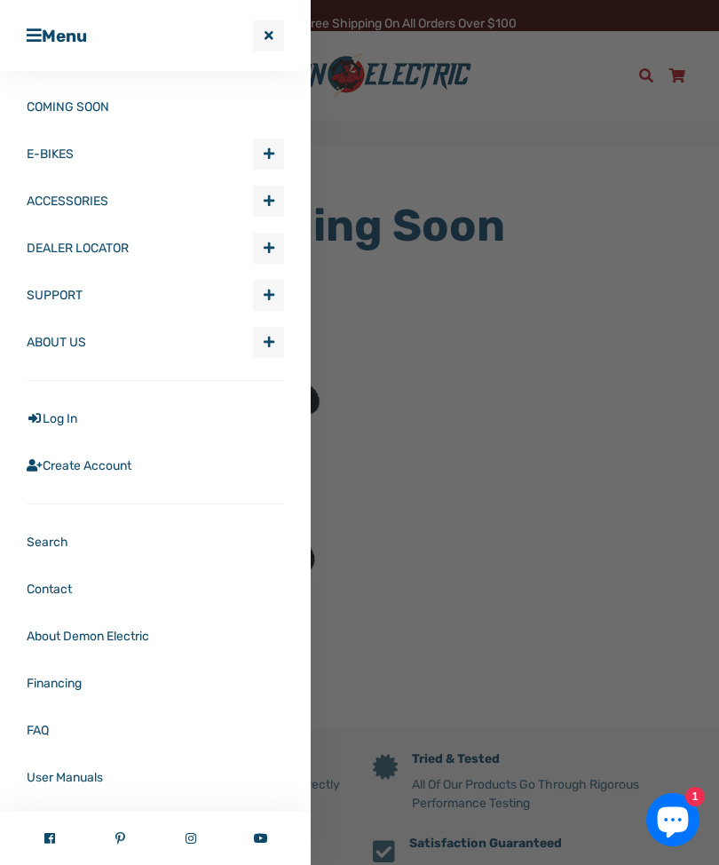
click at [268, 154] on span "button" at bounding box center [269, 153] width 11 height 12
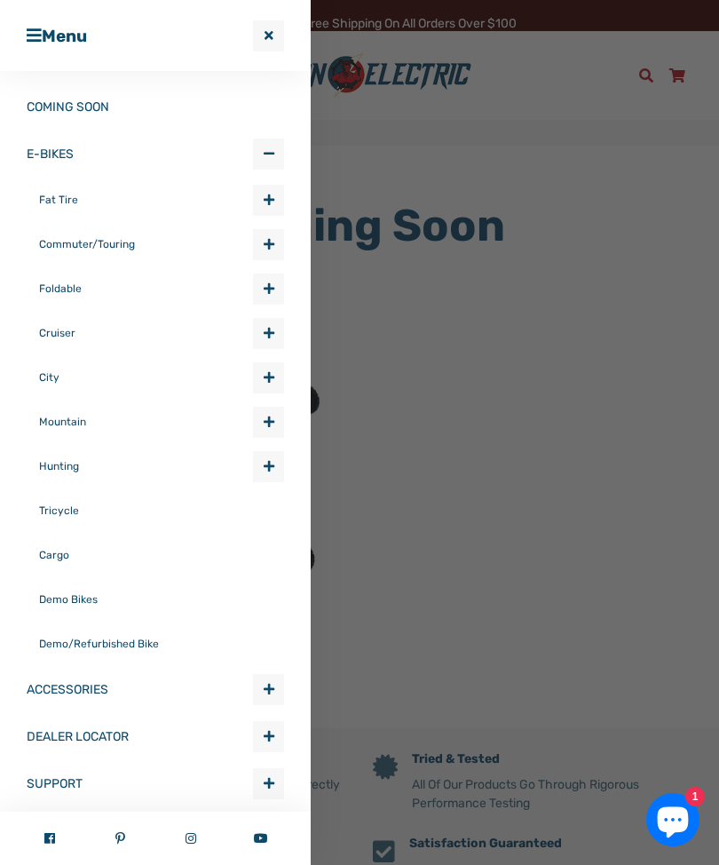
click at [264, 685] on span "button" at bounding box center [269, 689] width 11 height 12
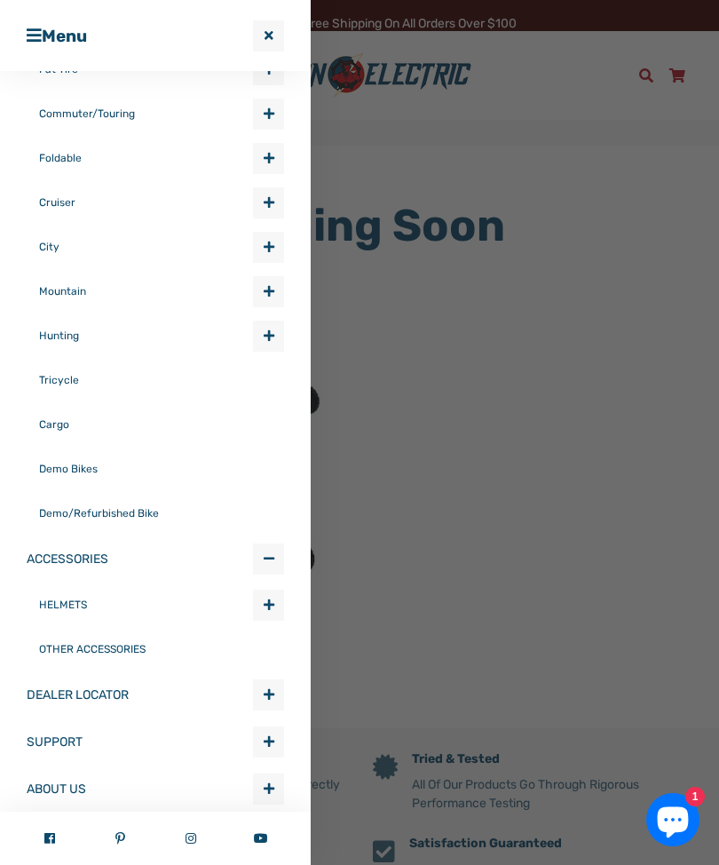
scroll to position [132, 0]
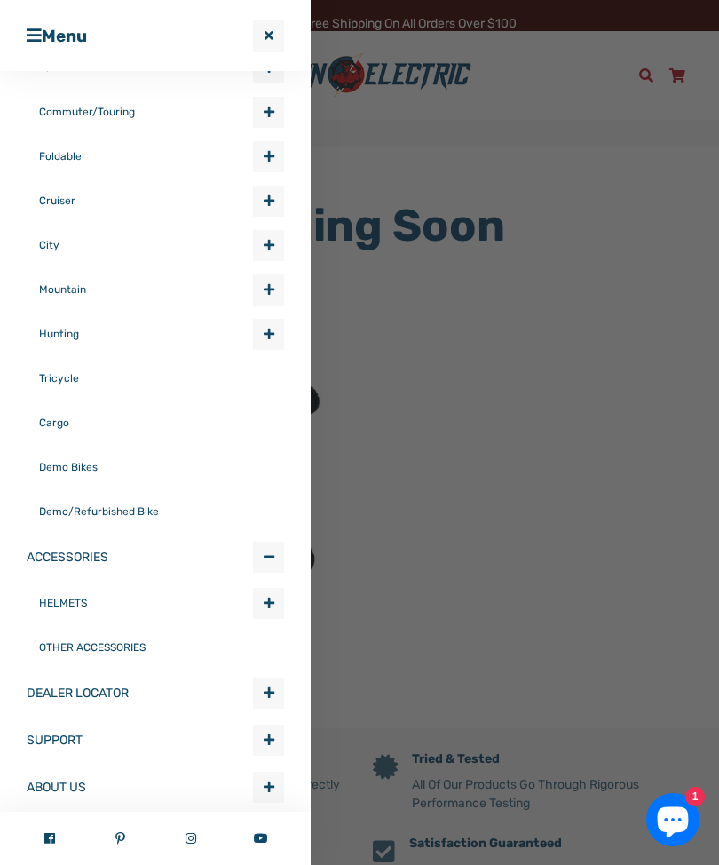
click at [118, 651] on link "OTHER ACCESSORIES" at bounding box center [161, 647] width 245 height 44
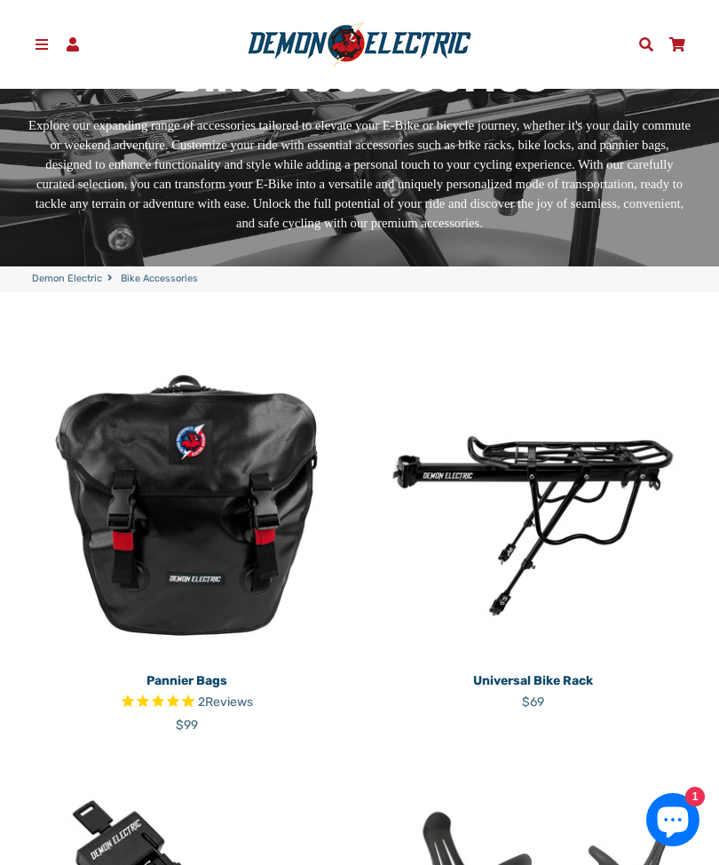
scroll to position [196, 0]
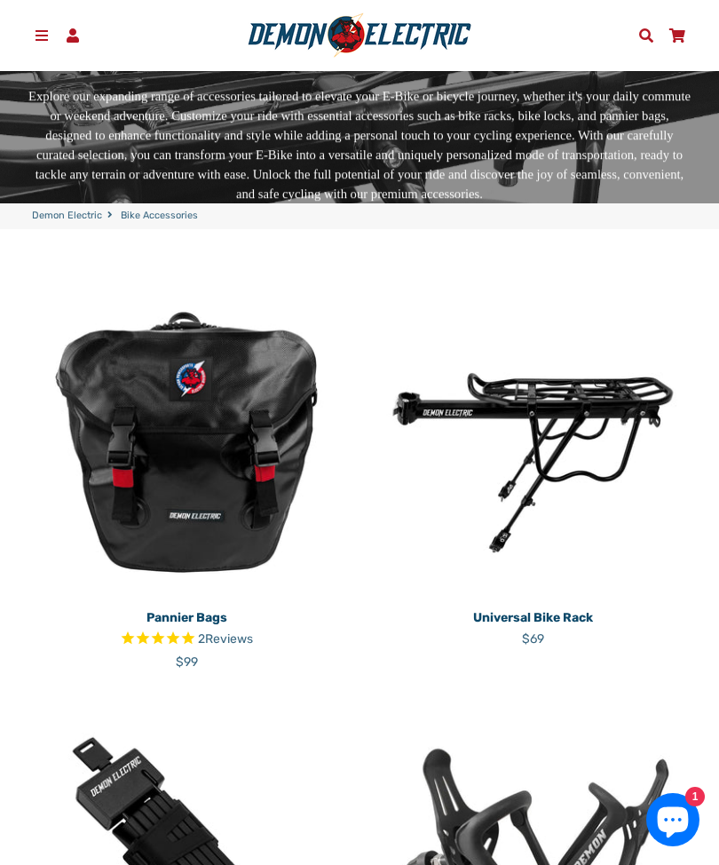
click at [163, 492] on img at bounding box center [187, 442] width 320 height 320
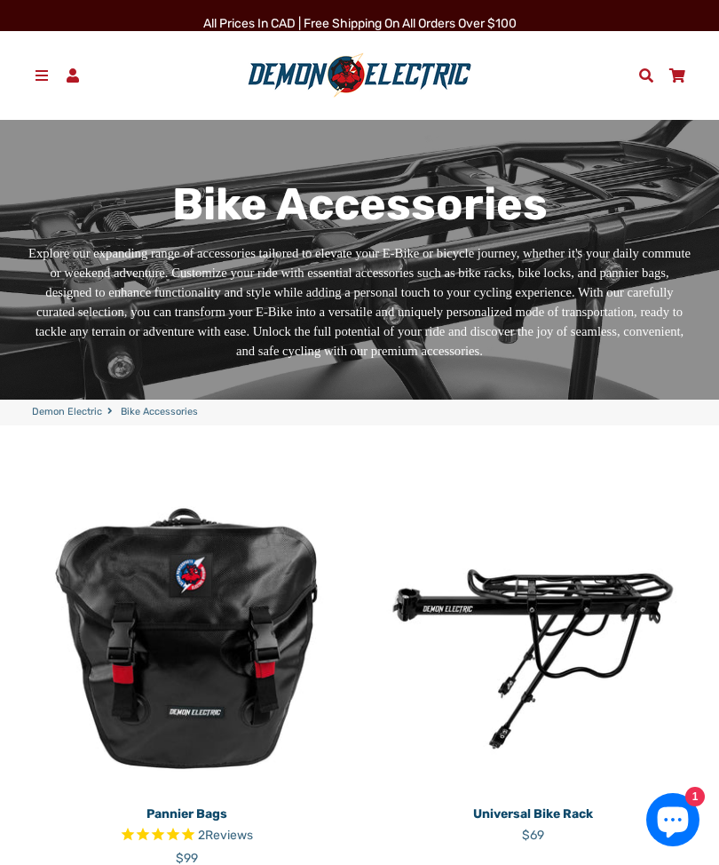
scroll to position [255, 0]
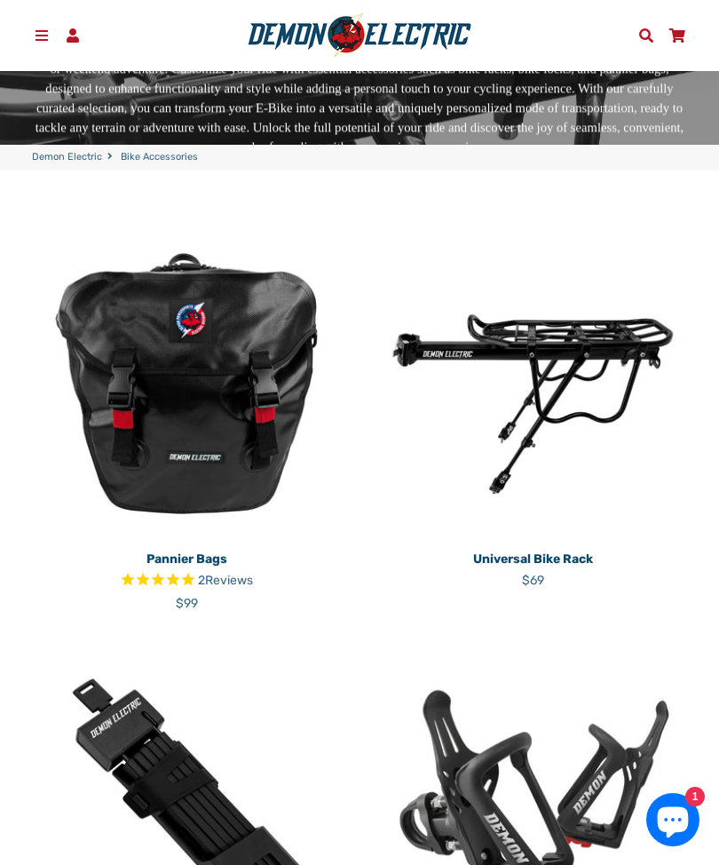
click at [556, 354] on img at bounding box center [533, 384] width 320 height 320
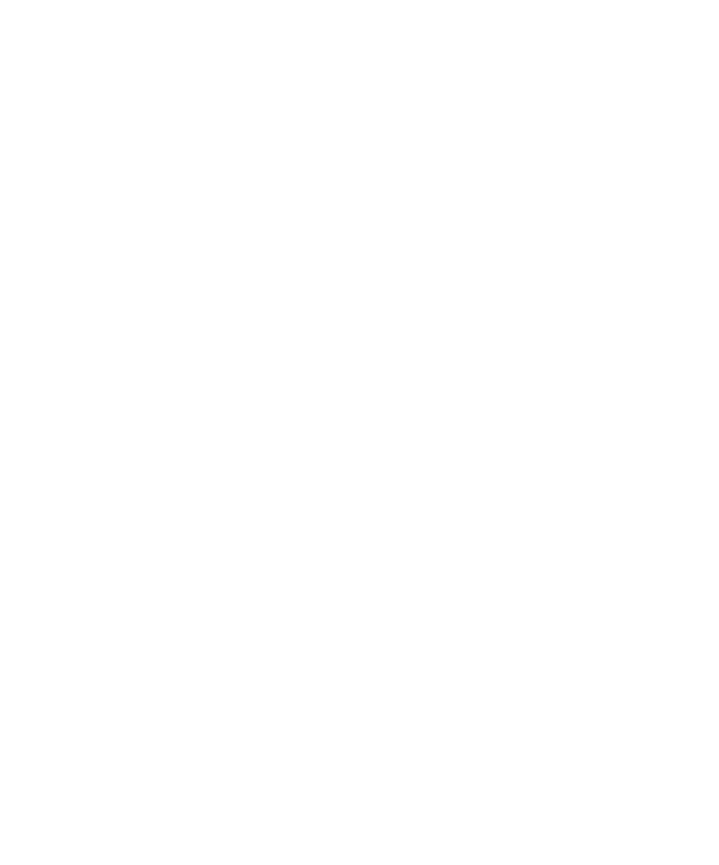
select select "******"
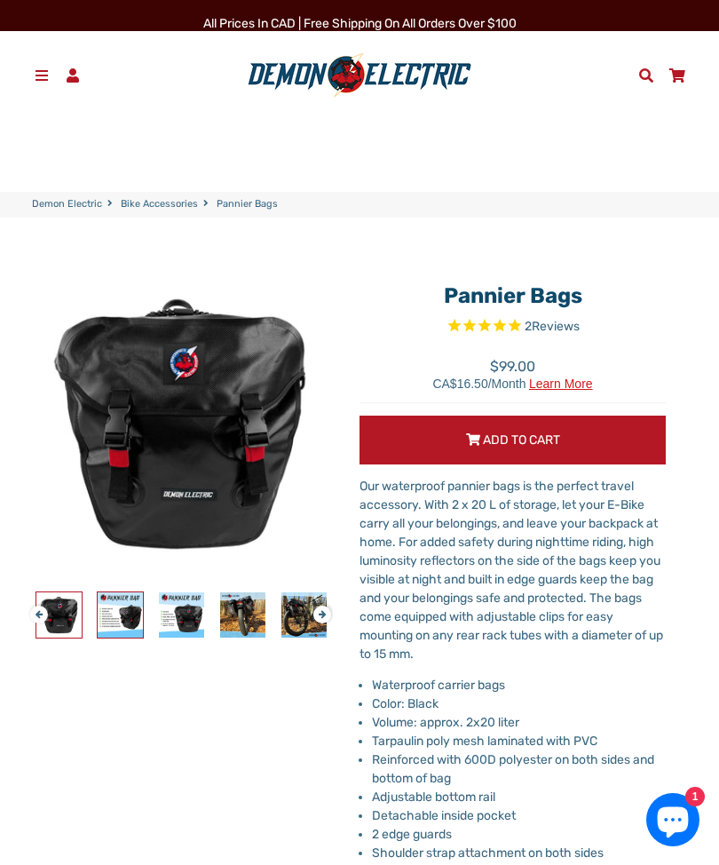
click at [124, 617] on img at bounding box center [120, 614] width 45 height 45
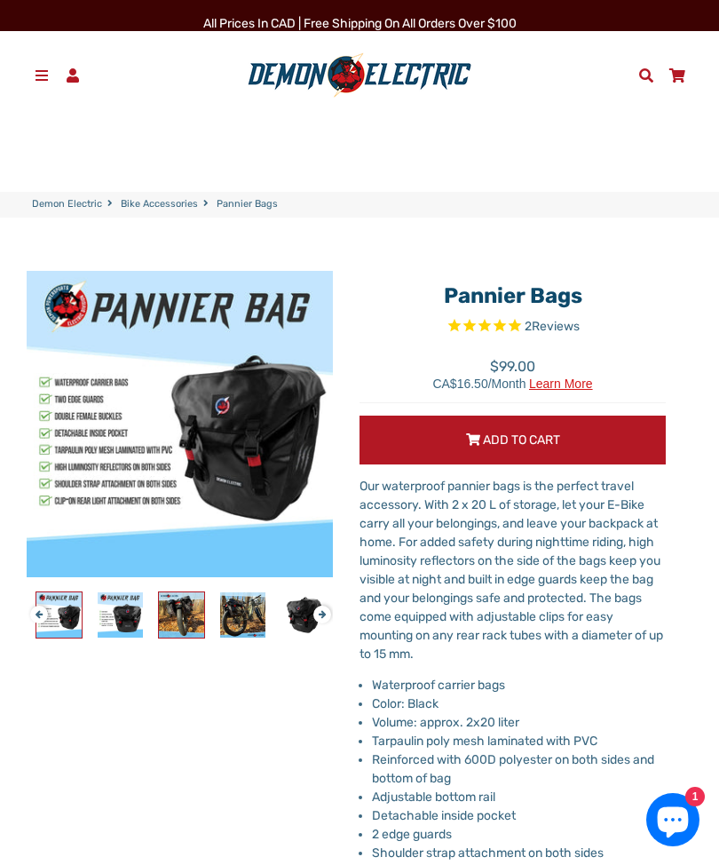
click at [176, 612] on img at bounding box center [181, 614] width 45 height 45
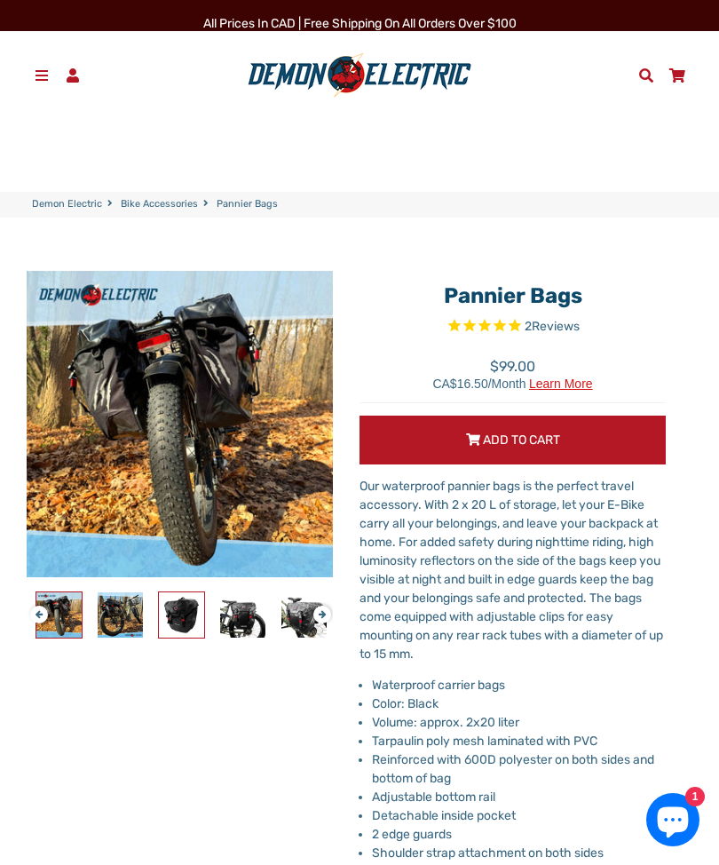
click at [194, 611] on img at bounding box center [181, 614] width 45 height 45
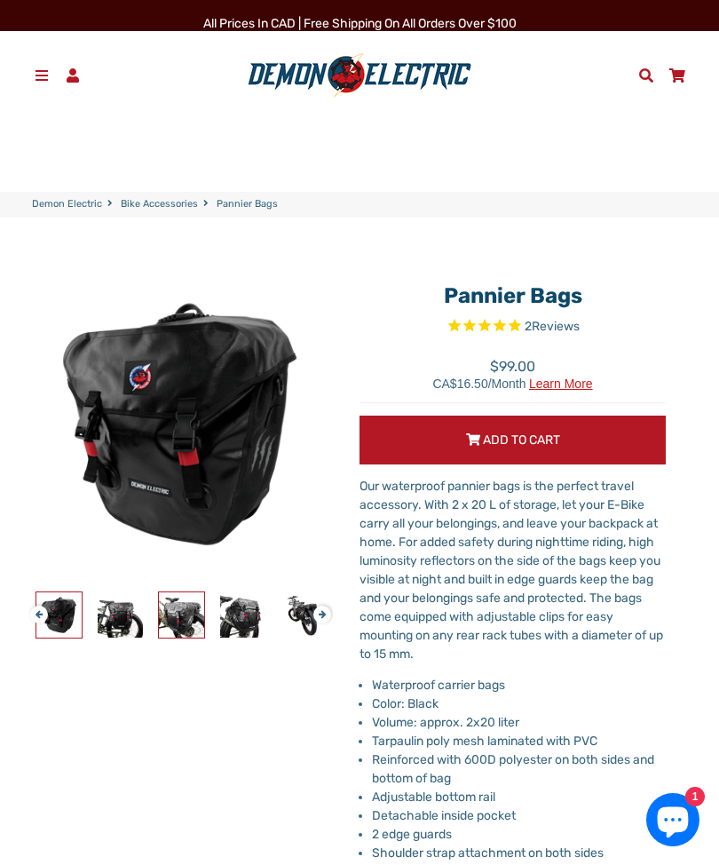
click at [184, 610] on img at bounding box center [181, 614] width 45 height 45
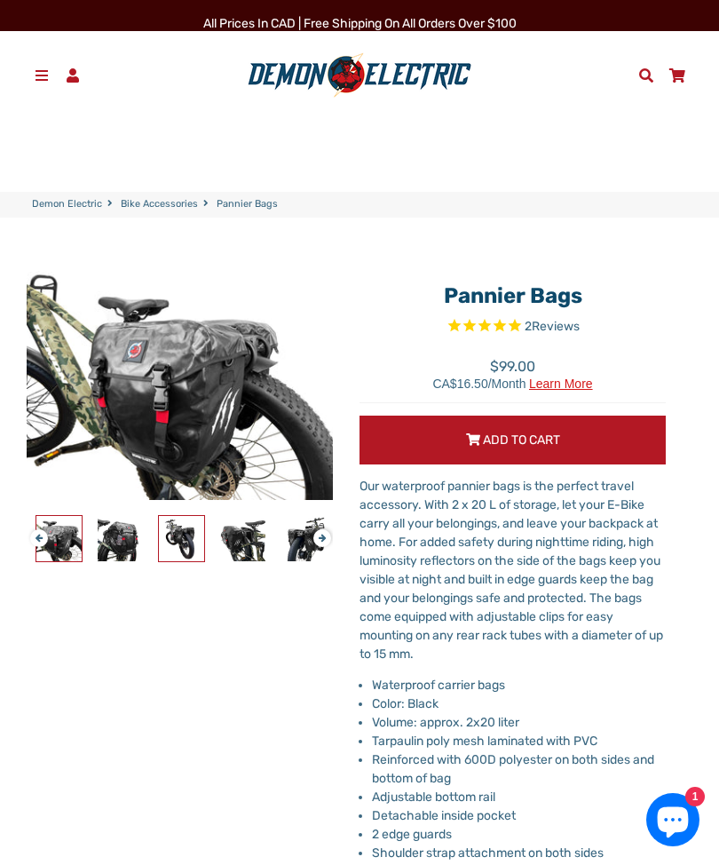
click at [171, 544] on img at bounding box center [181, 538] width 45 height 45
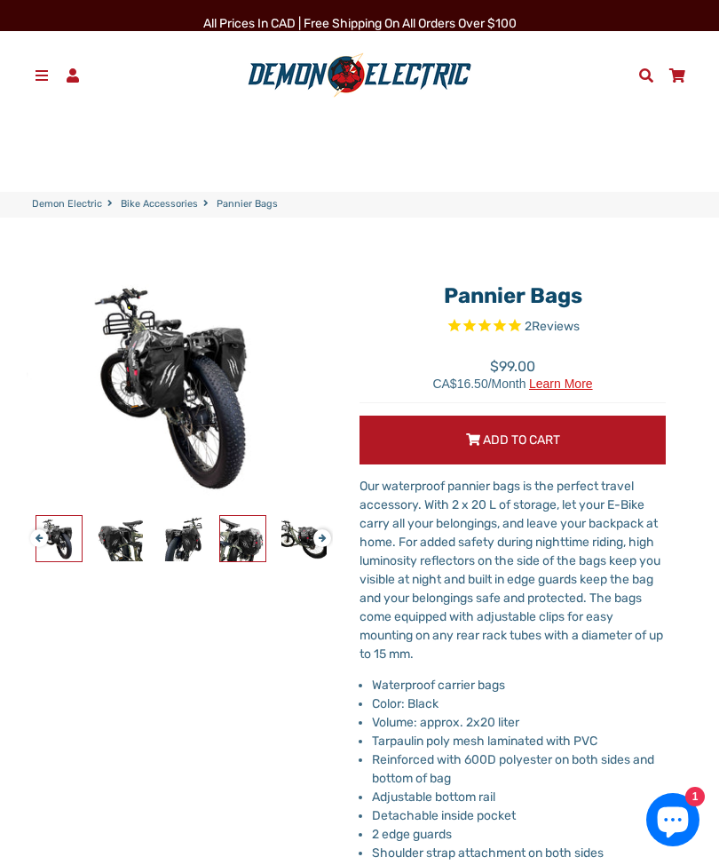
click at [234, 521] on img at bounding box center [242, 538] width 45 height 45
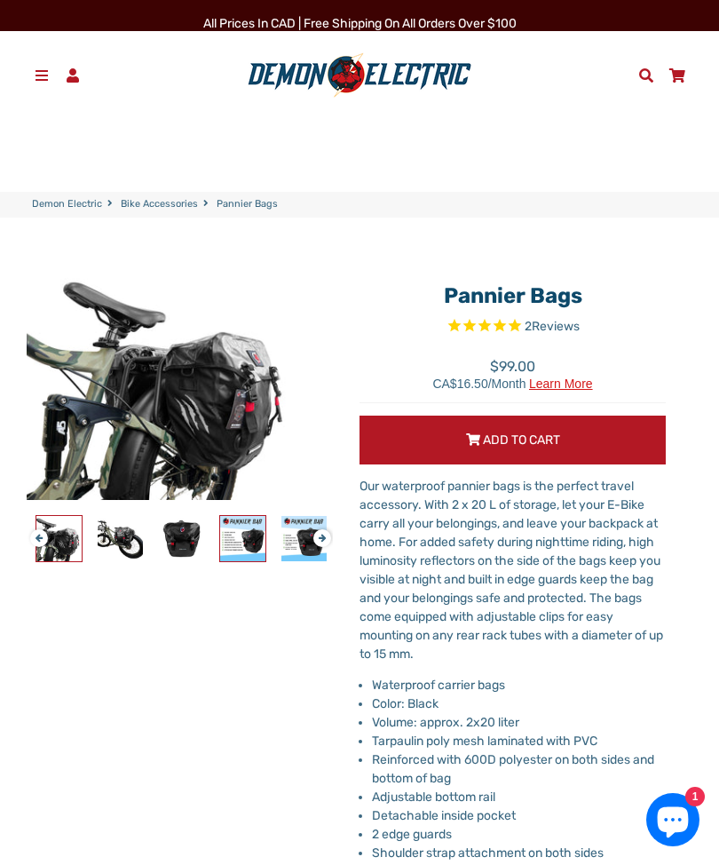
click at [253, 537] on img at bounding box center [242, 538] width 45 height 45
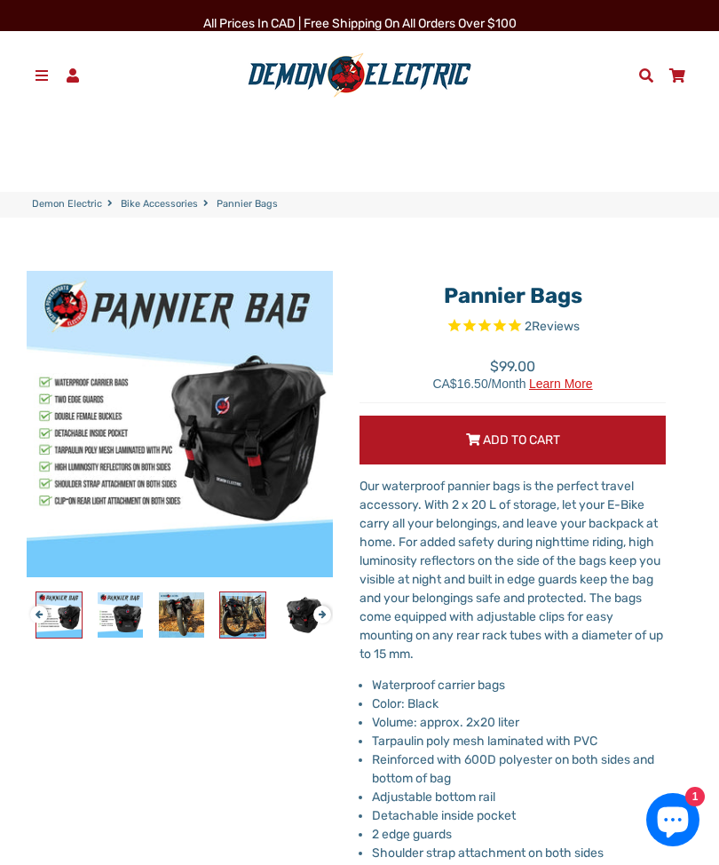
click at [249, 612] on img at bounding box center [242, 614] width 45 height 45
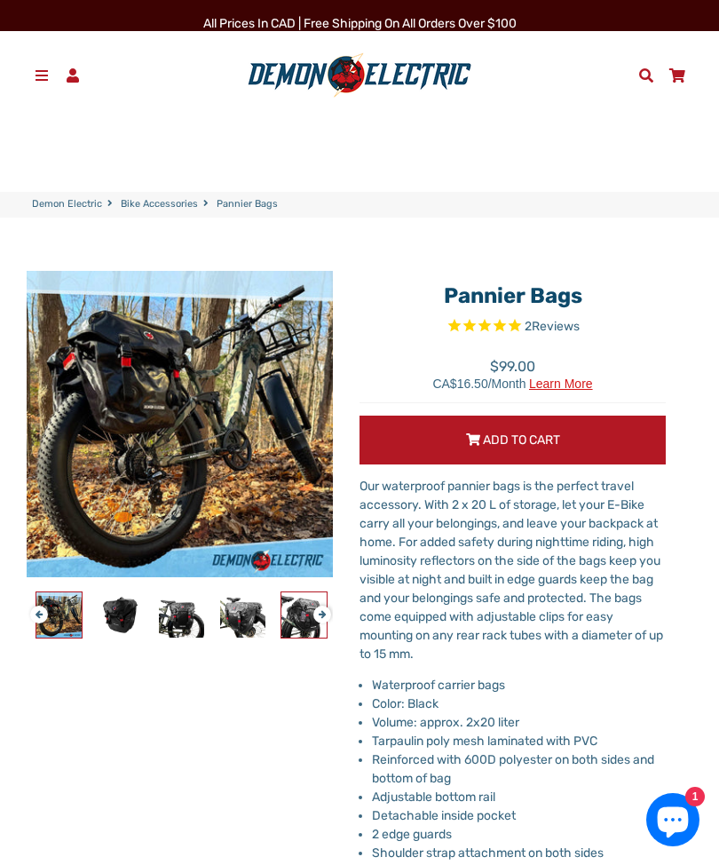
click at [302, 619] on img at bounding box center [304, 614] width 45 height 45
